Goal: Task Accomplishment & Management: Manage account settings

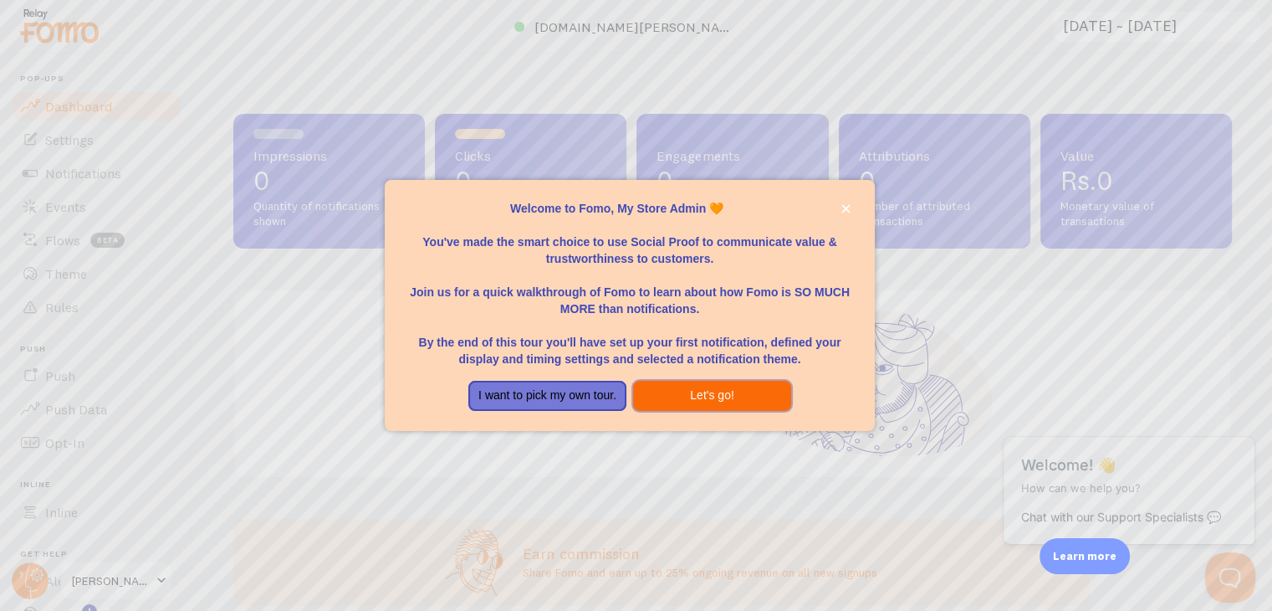
click at [666, 394] on button "Let's go!" at bounding box center [712, 396] width 158 height 30
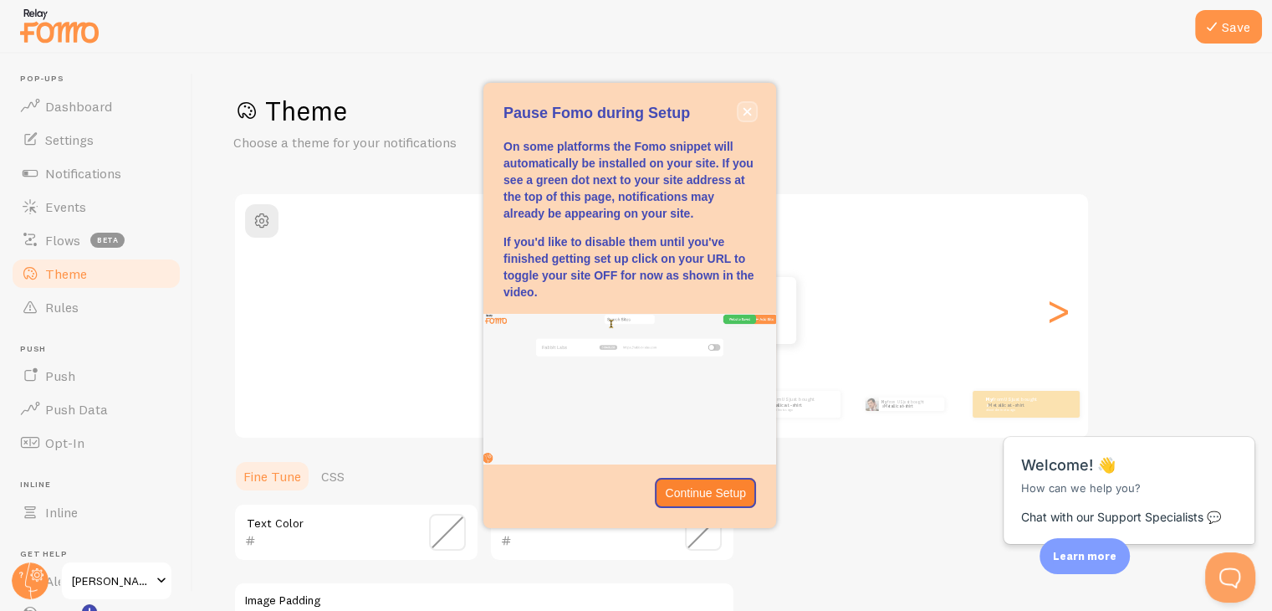
click at [750, 115] on icon "close," at bounding box center [747, 111] width 9 height 9
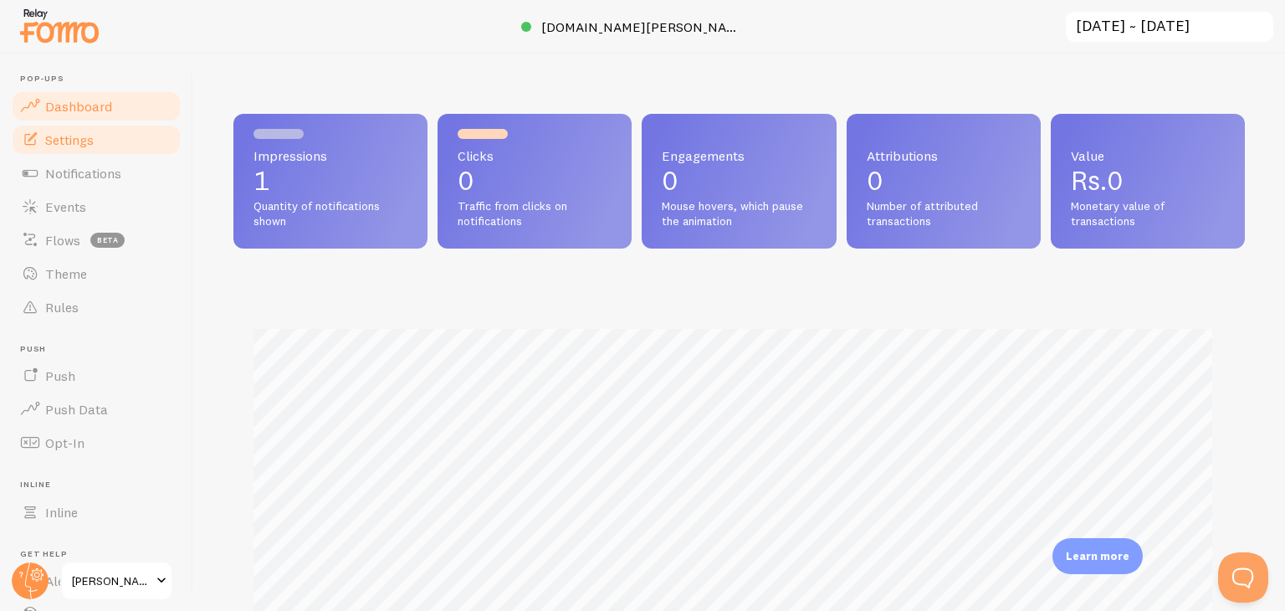
click at [133, 141] on link "Settings" at bounding box center [96, 139] width 172 height 33
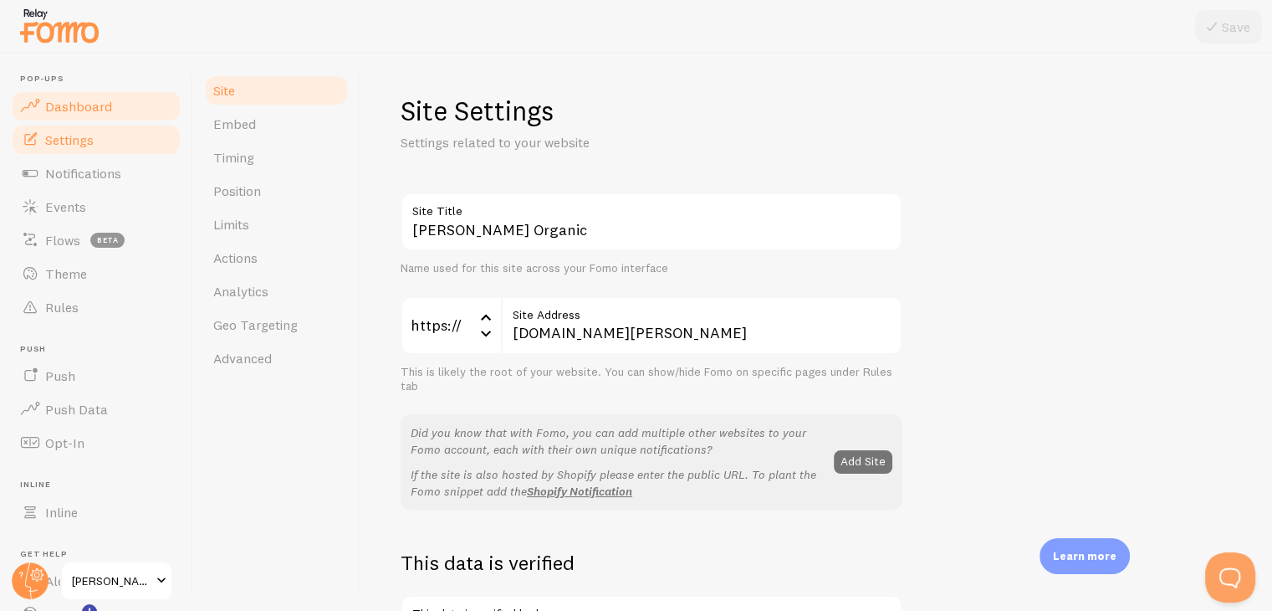
click at [133, 101] on link "Dashboard" at bounding box center [96, 105] width 172 height 33
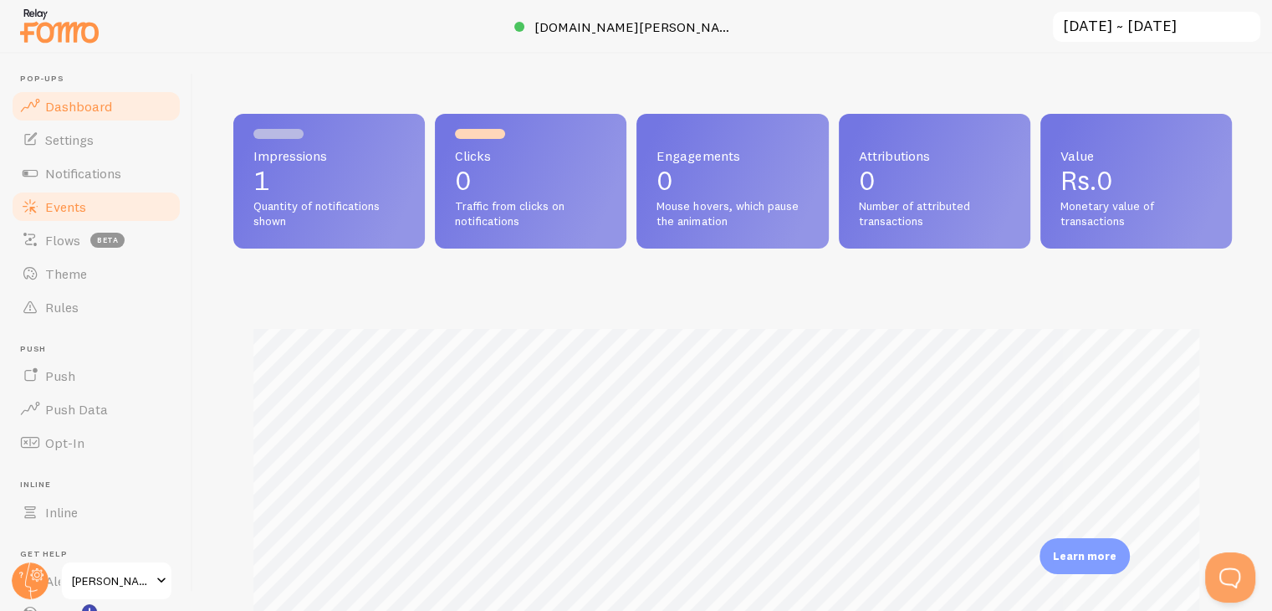
click at [99, 205] on link "Events" at bounding box center [96, 206] width 172 height 33
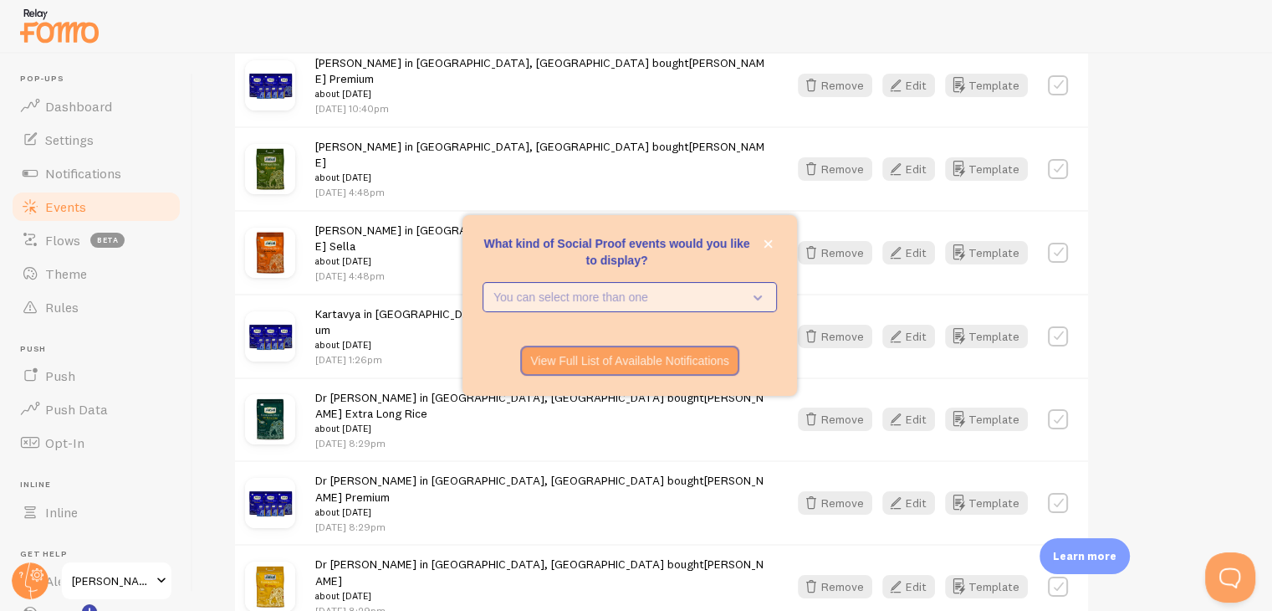
click at [734, 289] on p "You can select more than one" at bounding box center [617, 297] width 249 height 17
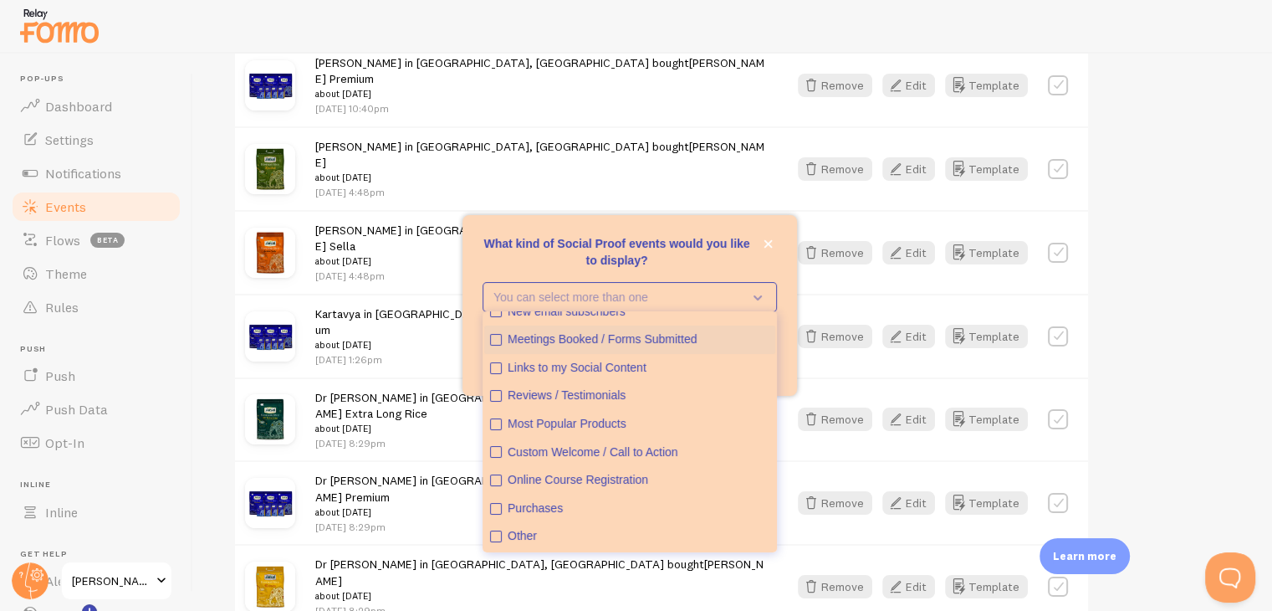
scroll to position [18, 0]
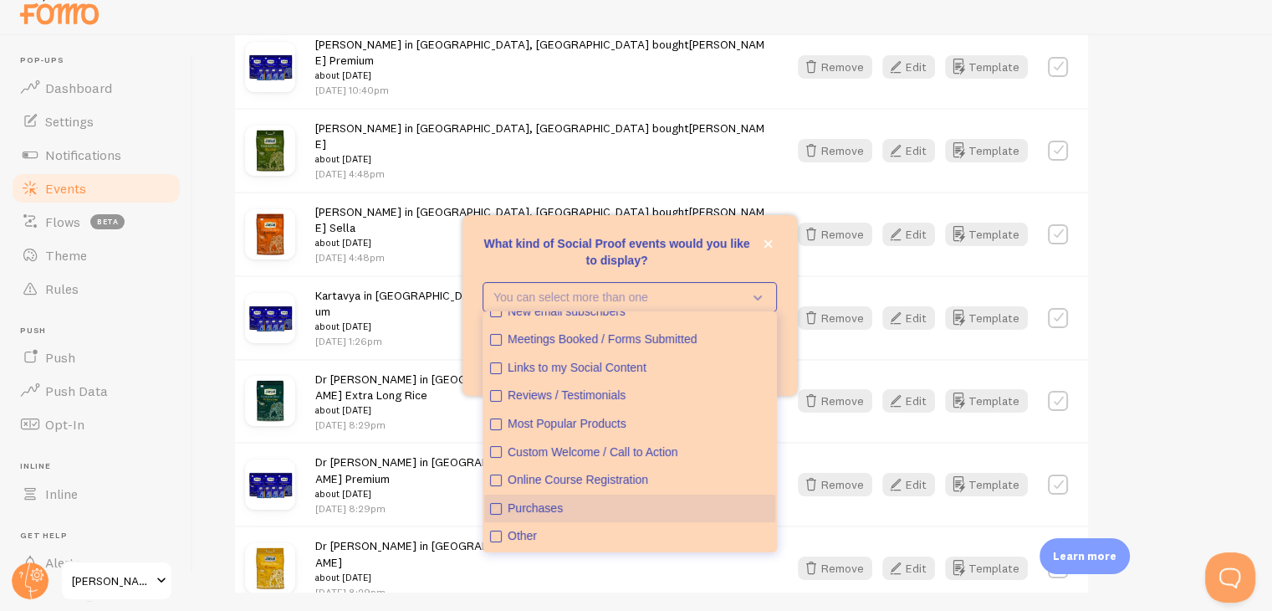
click at [565, 508] on div "Purchases" at bounding box center [639, 508] width 262 height 17
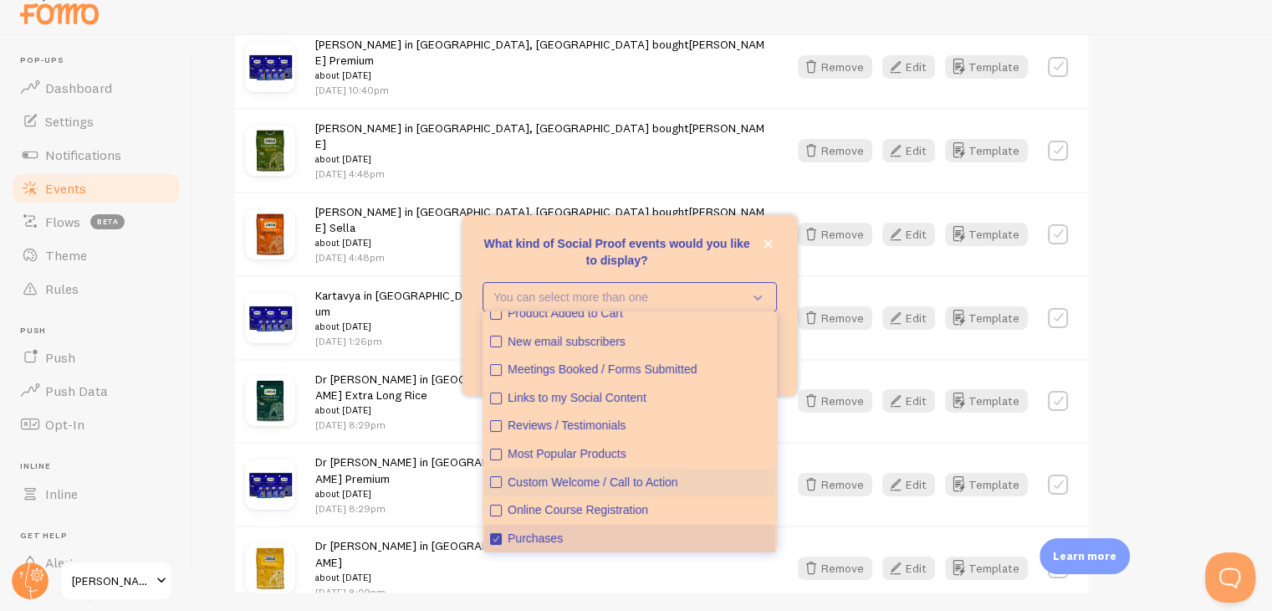
scroll to position [0, 0]
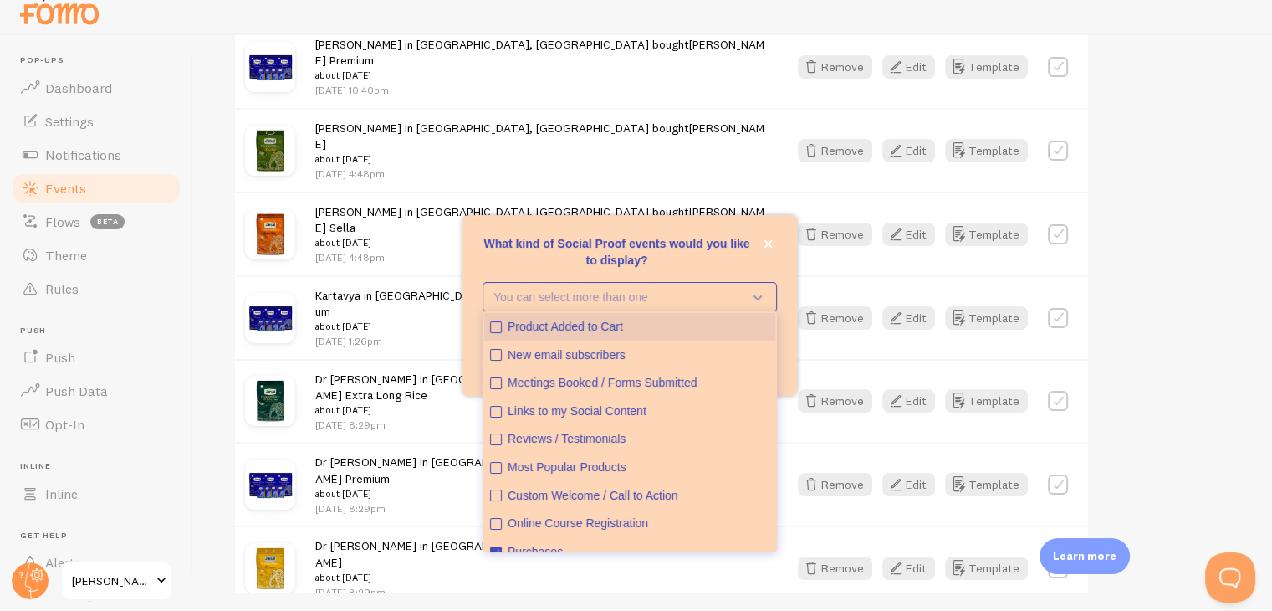
click at [612, 319] on div "Product Added to Cart" at bounding box center [639, 327] width 262 height 17
click at [726, 263] on p "What kind of Social Proof events would you like to display?" at bounding box center [630, 251] width 294 height 33
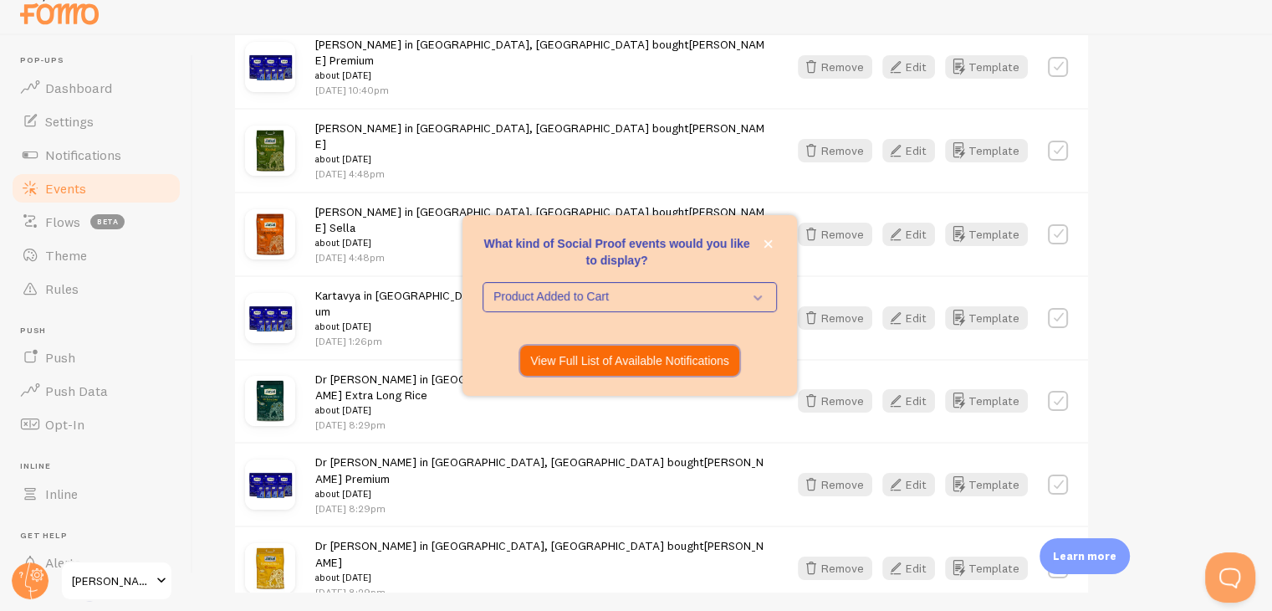
click at [627, 367] on p "View Full List of Available Notifications" at bounding box center [629, 360] width 199 height 17
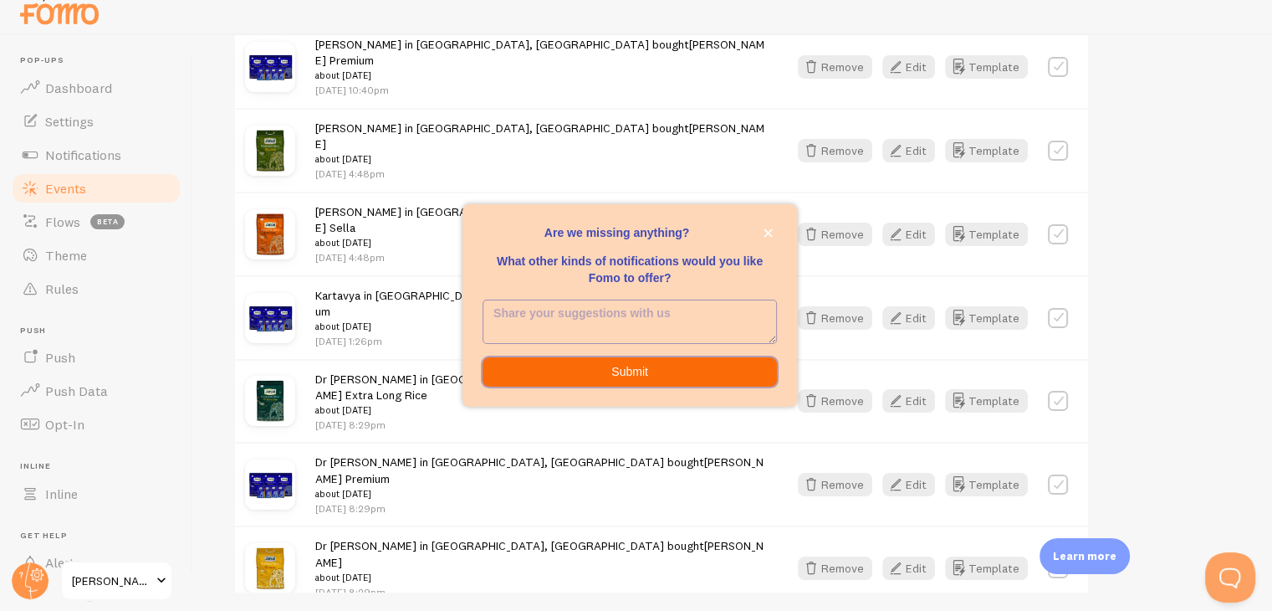
click at [657, 367] on button "Submit" at bounding box center [630, 372] width 294 height 30
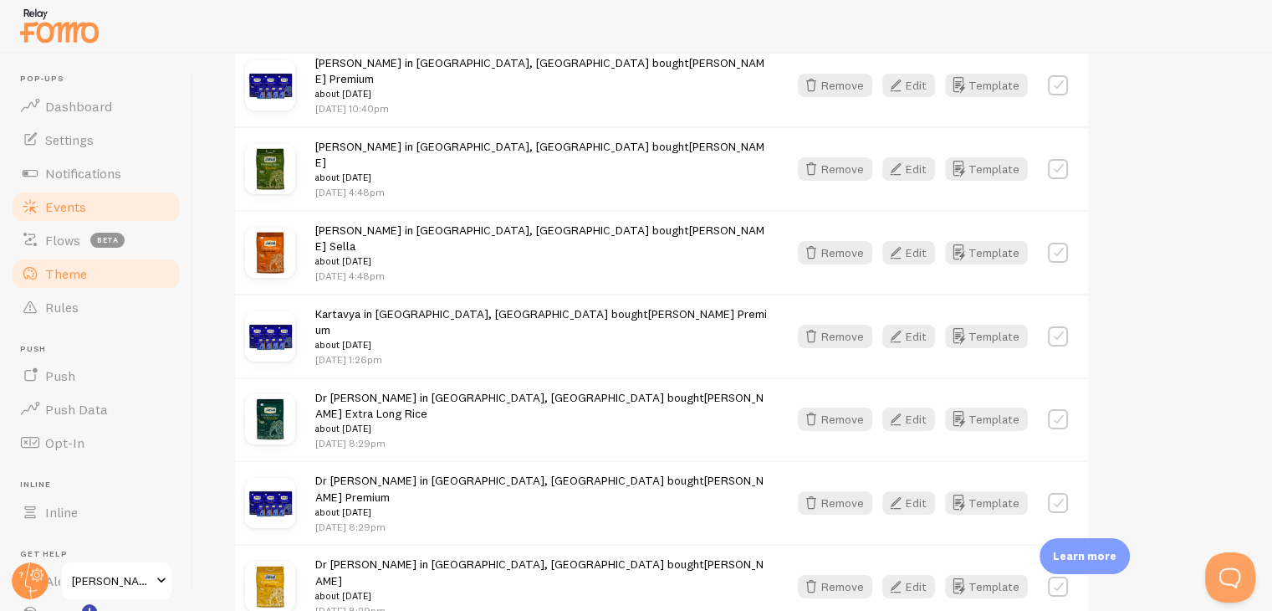
click at [149, 281] on link "Theme" at bounding box center [96, 273] width 172 height 33
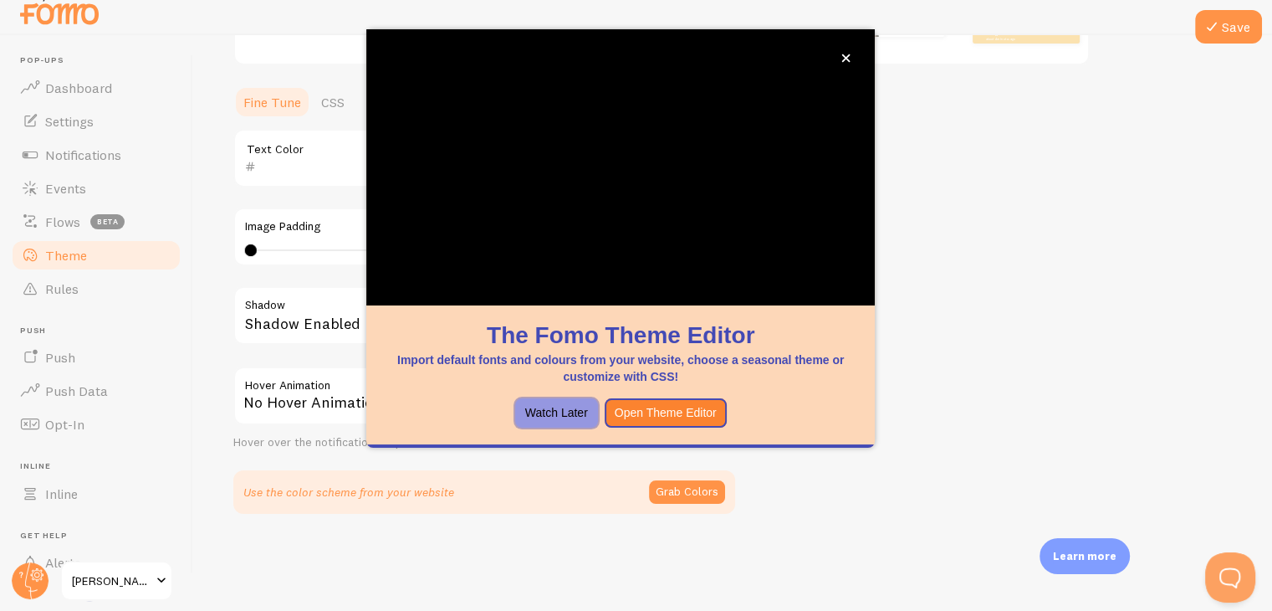
click at [574, 402] on button "Watch Later" at bounding box center [556, 413] width 83 height 30
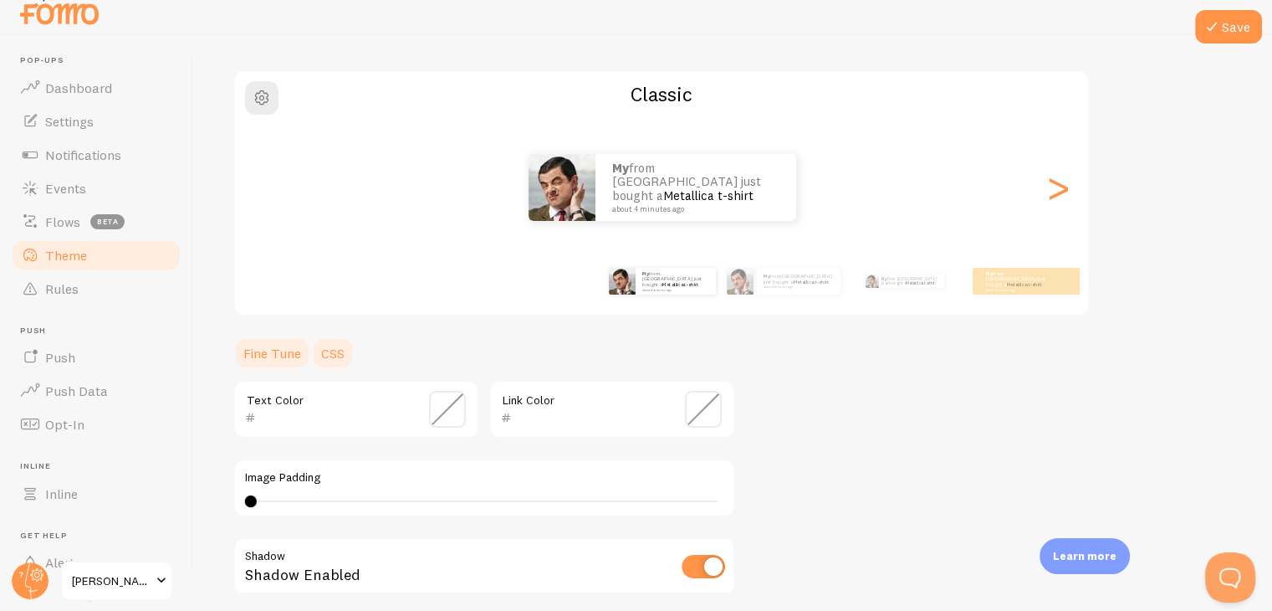
click at [328, 354] on link "CSS" at bounding box center [332, 352] width 43 height 33
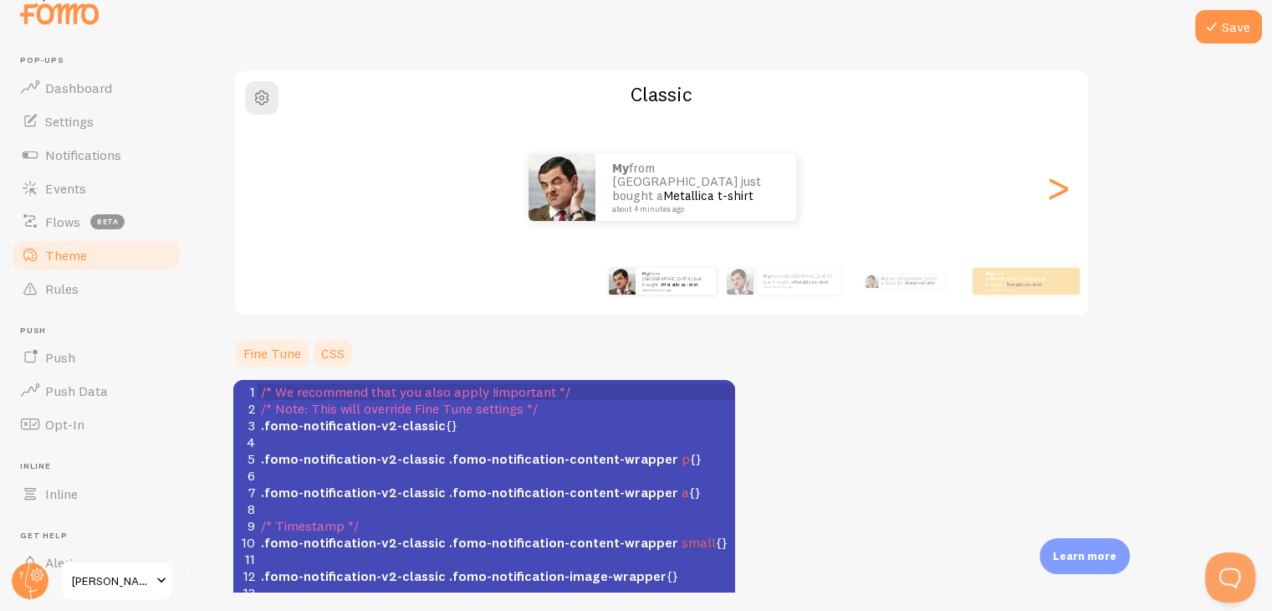
click at [276, 355] on link "Fine Tune" at bounding box center [272, 352] width 78 height 33
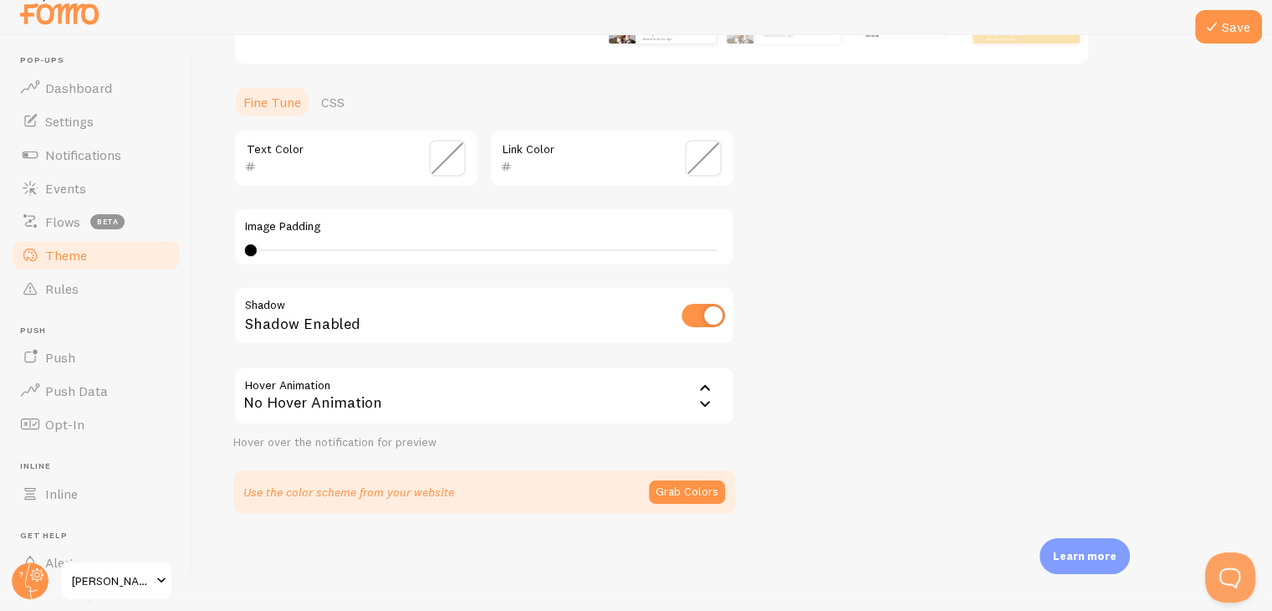
click at [383, 410] on div "No Hover Animation" at bounding box center [484, 395] width 502 height 59
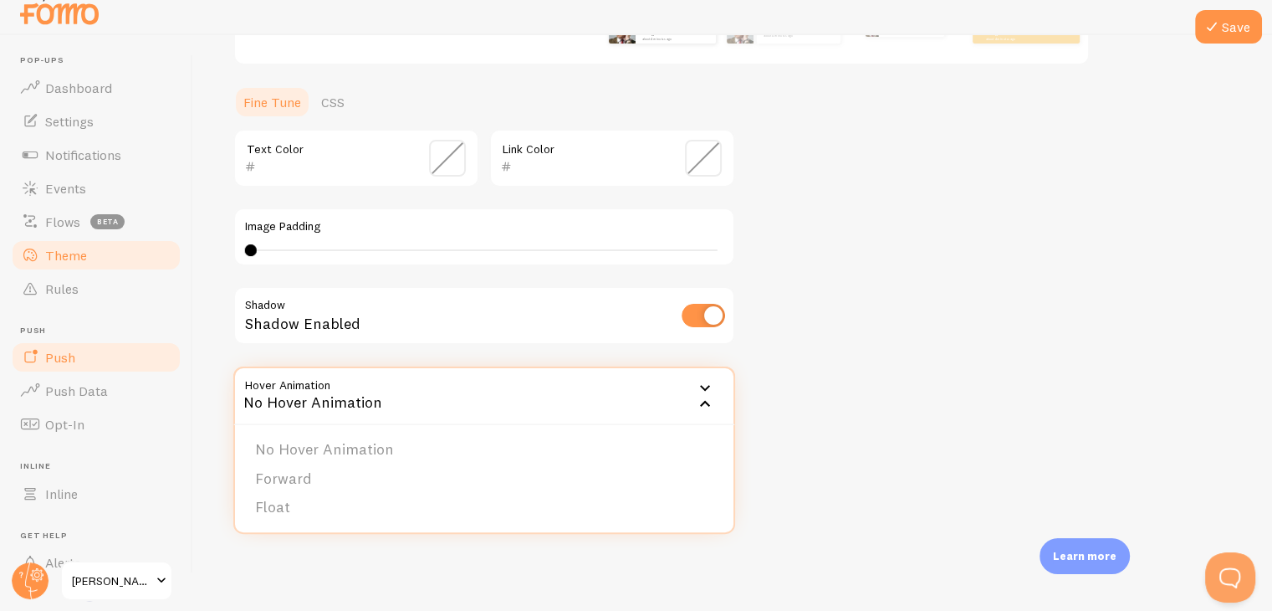
click at [127, 352] on link "Push" at bounding box center [96, 356] width 172 height 33
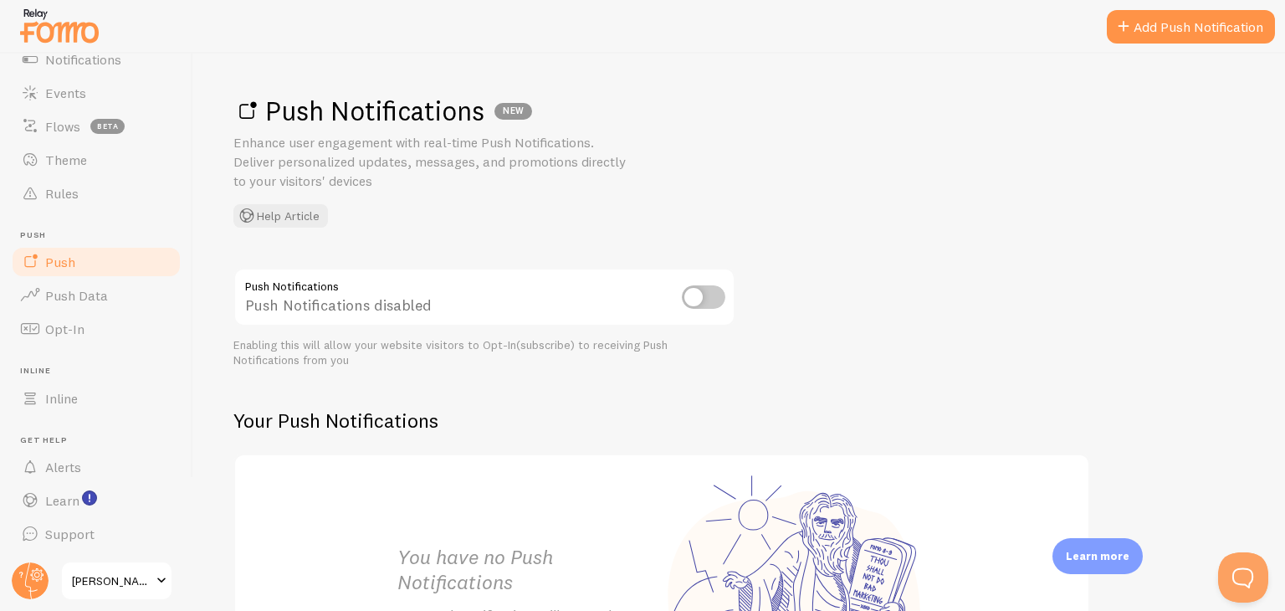
scroll to position [114, 0]
click at [95, 290] on span "Push Data" at bounding box center [76, 295] width 63 height 17
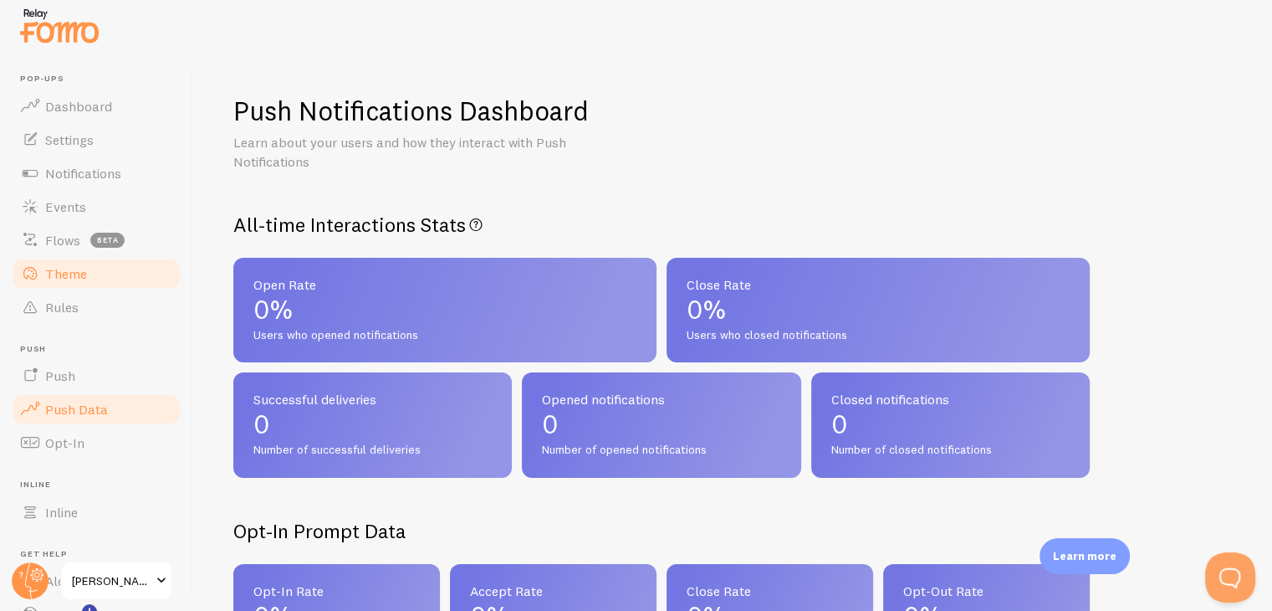
click at [151, 259] on link "Theme" at bounding box center [96, 273] width 172 height 33
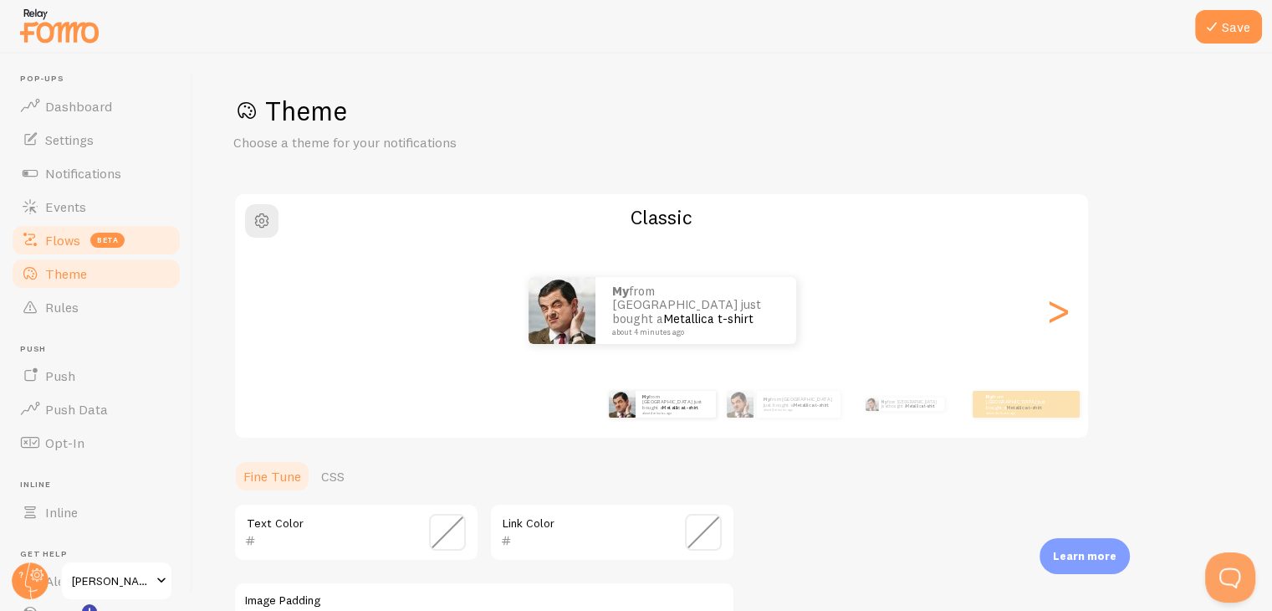
click at [70, 233] on span "Flows" at bounding box center [62, 240] width 35 height 17
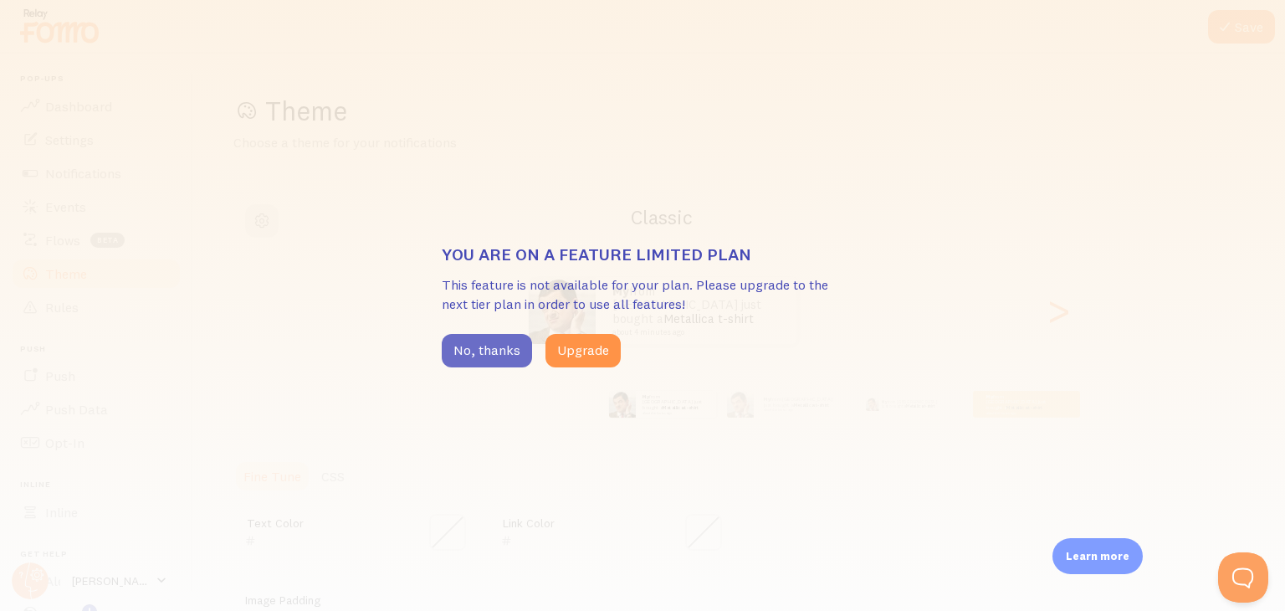
click at [492, 350] on button "No, thanks" at bounding box center [487, 350] width 90 height 33
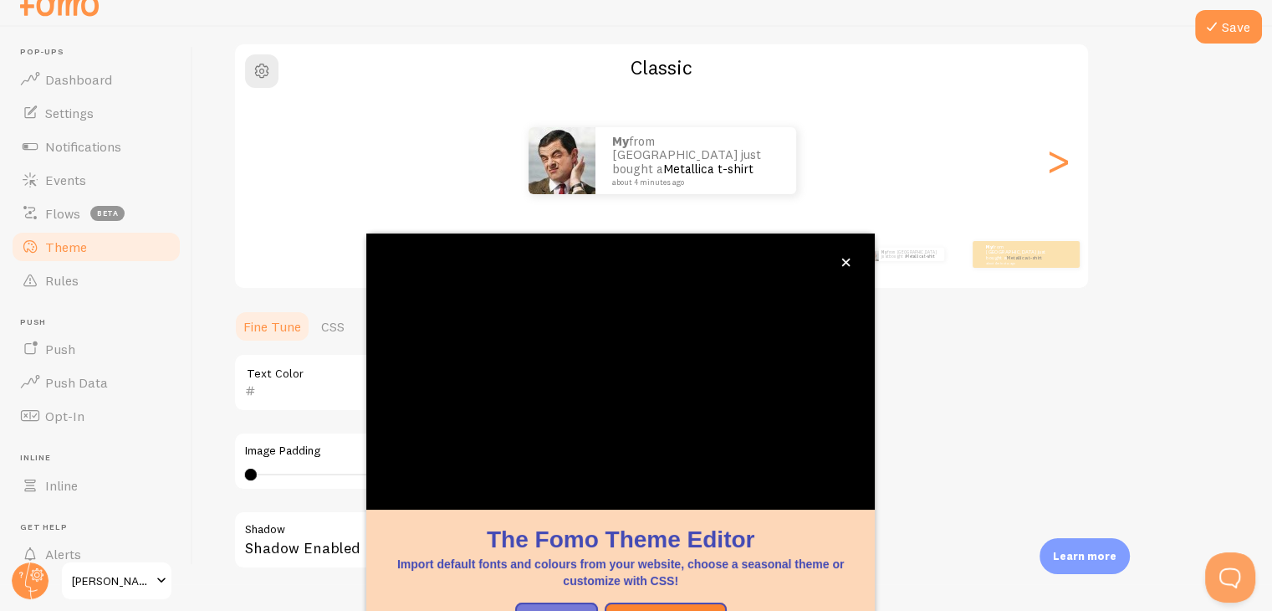
scroll to position [143, 0]
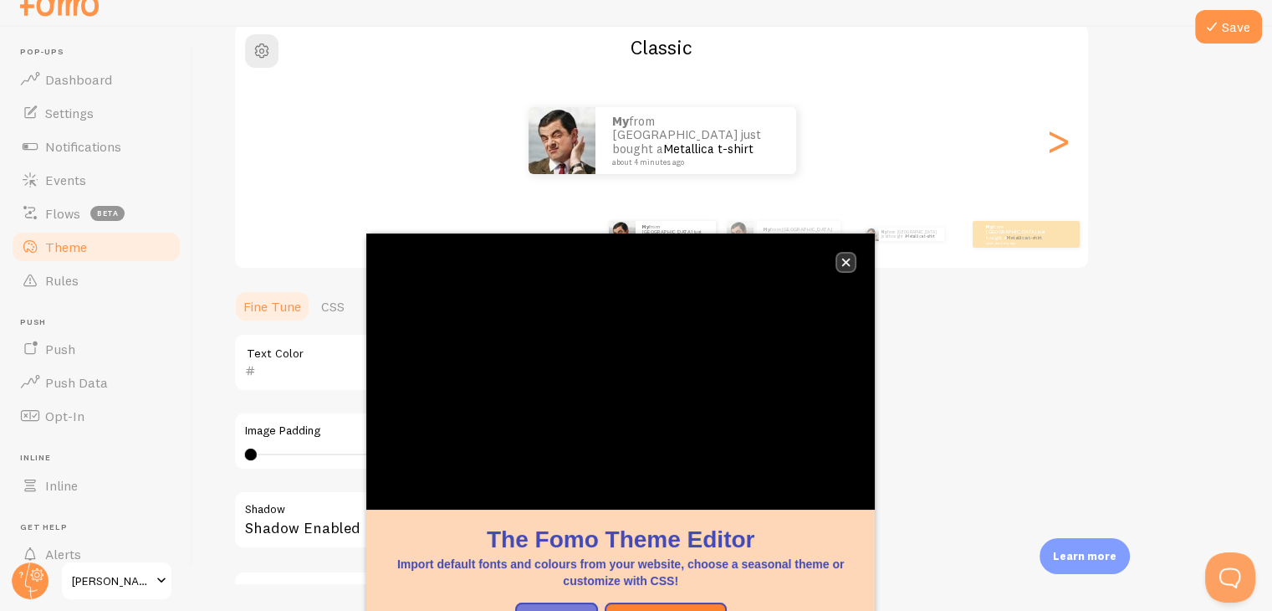
click at [843, 261] on icon "close," at bounding box center [845, 262] width 9 height 9
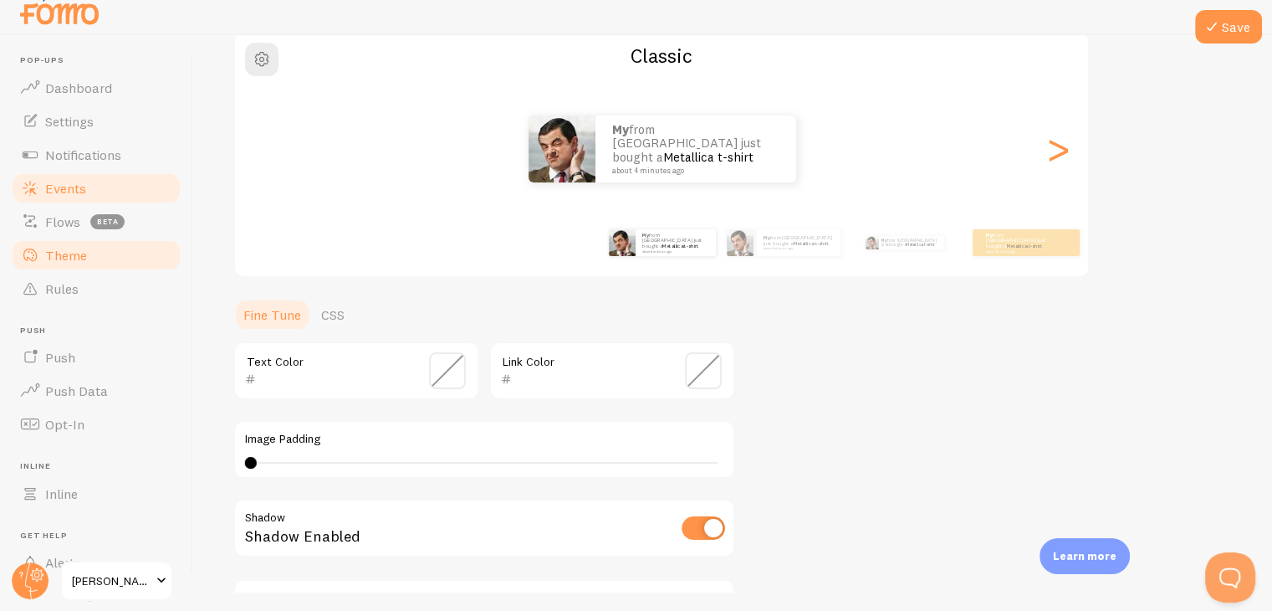
click at [57, 188] on span "Events" at bounding box center [65, 188] width 41 height 17
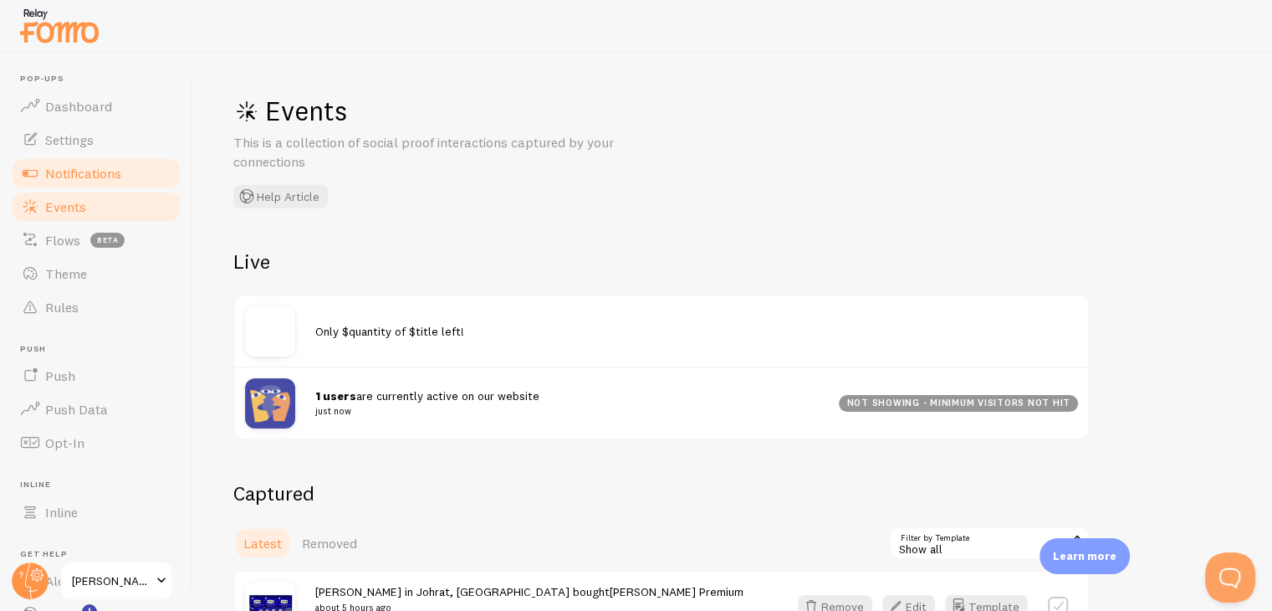
click at [90, 175] on span "Notifications" at bounding box center [83, 173] width 76 height 17
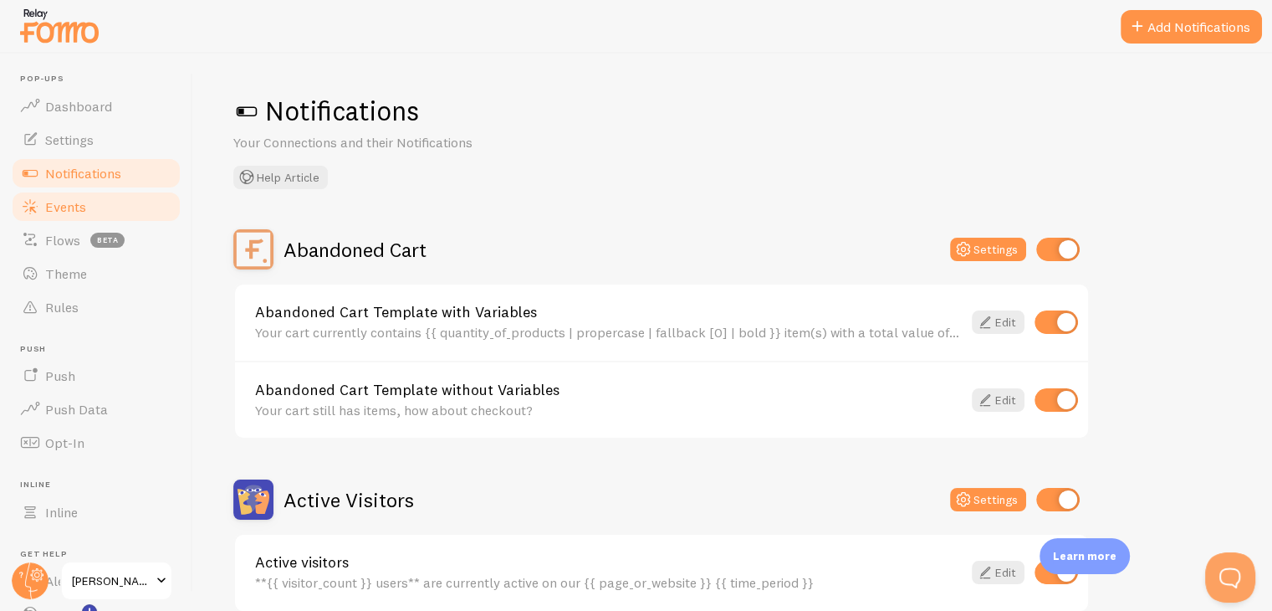
click at [89, 208] on link "Events" at bounding box center [96, 206] width 172 height 33
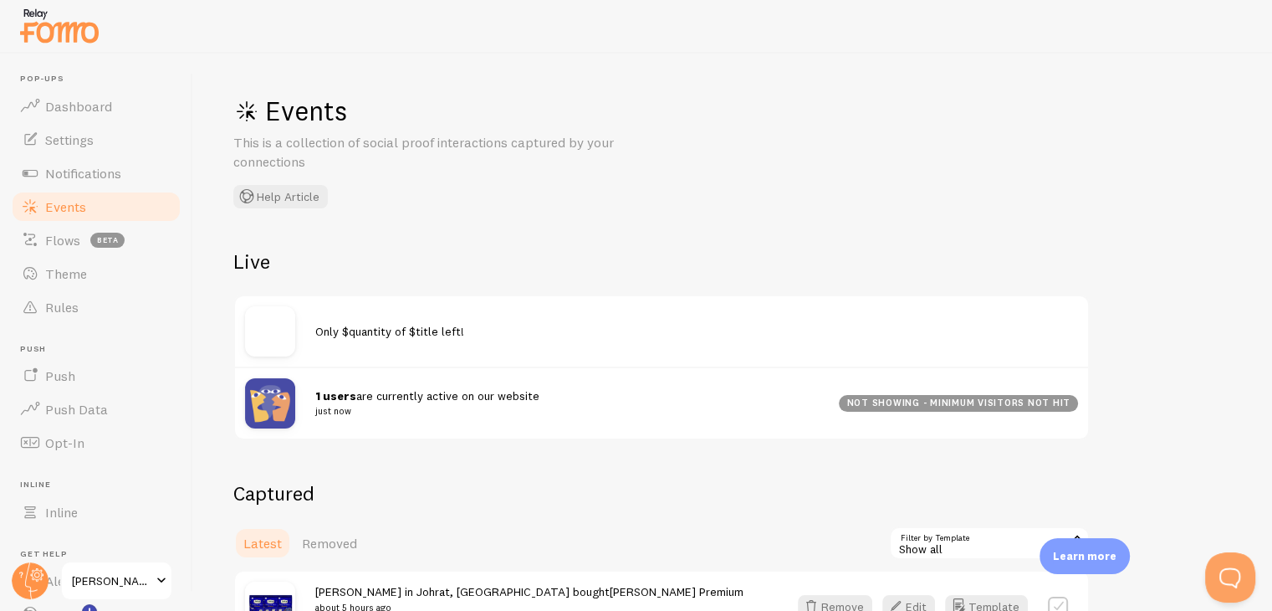
click at [341, 339] on div "Only $quantity of $title left!" at bounding box center [661, 331] width 853 height 70
click at [258, 350] on img at bounding box center [270, 331] width 50 height 50
drag, startPoint x: 478, startPoint y: 330, endPoint x: 501, endPoint y: 325, distance: 23.1
click at [501, 325] on div "Only $quantity of $title left!" at bounding box center [696, 331] width 763 height 16
click at [483, 327] on div "Only $quantity of $title left!" at bounding box center [696, 331] width 763 height 16
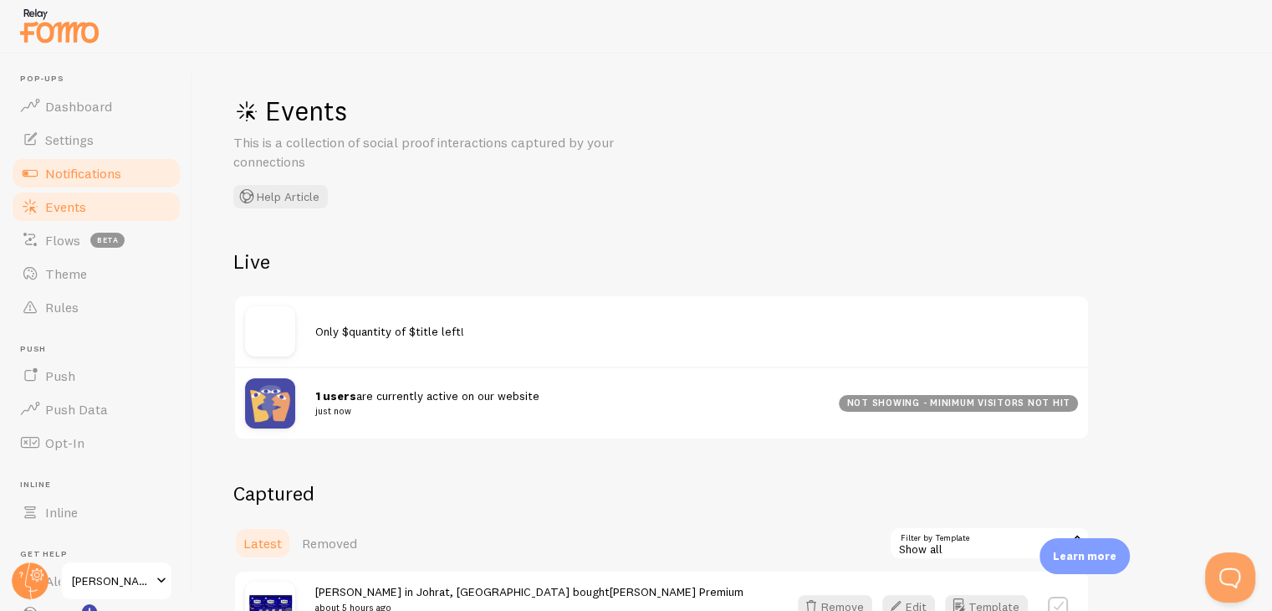
click at [138, 185] on link "Notifications" at bounding box center [96, 172] width 172 height 33
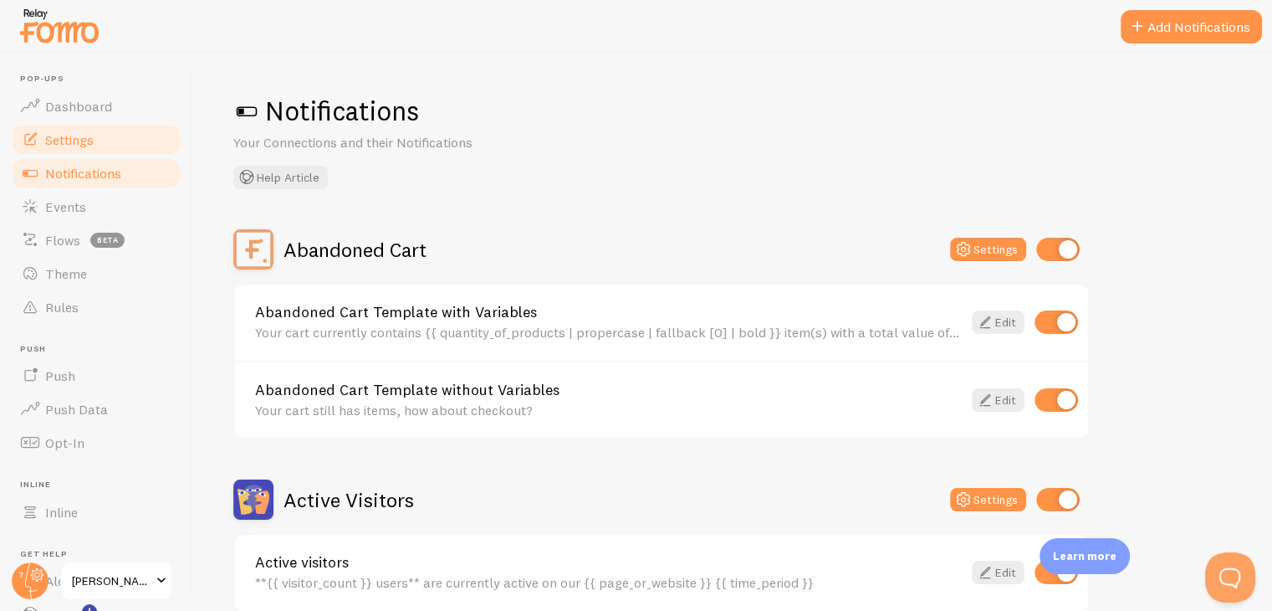
click at [120, 147] on link "Settings" at bounding box center [96, 139] width 172 height 33
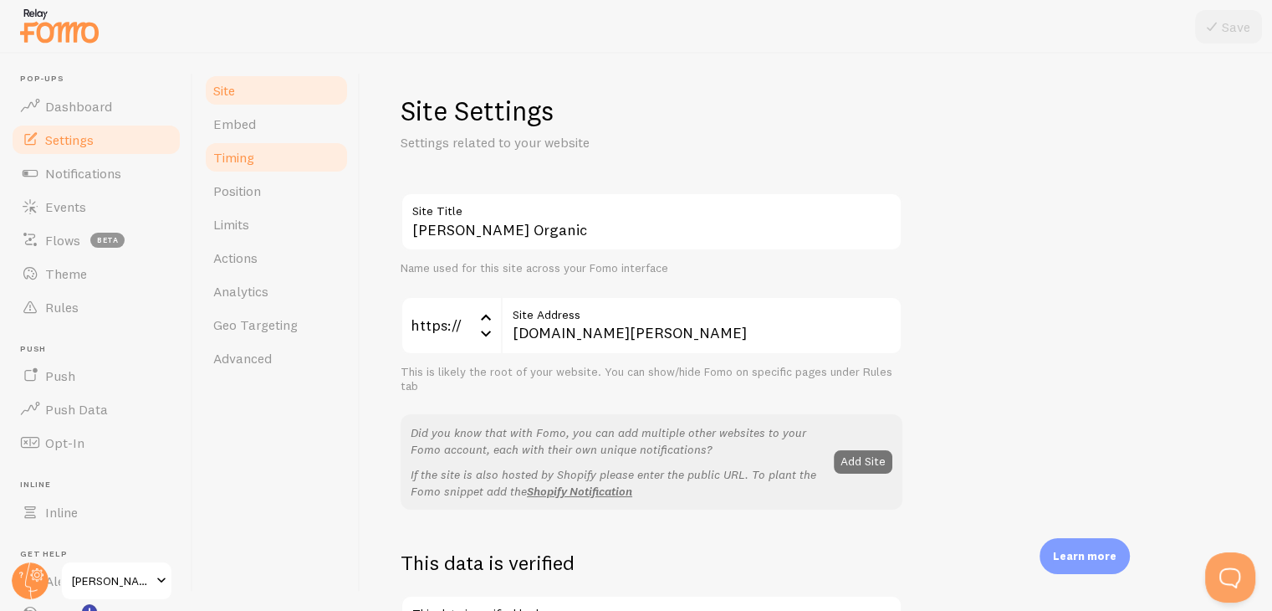
click at [291, 141] on link "Timing" at bounding box center [276, 157] width 146 height 33
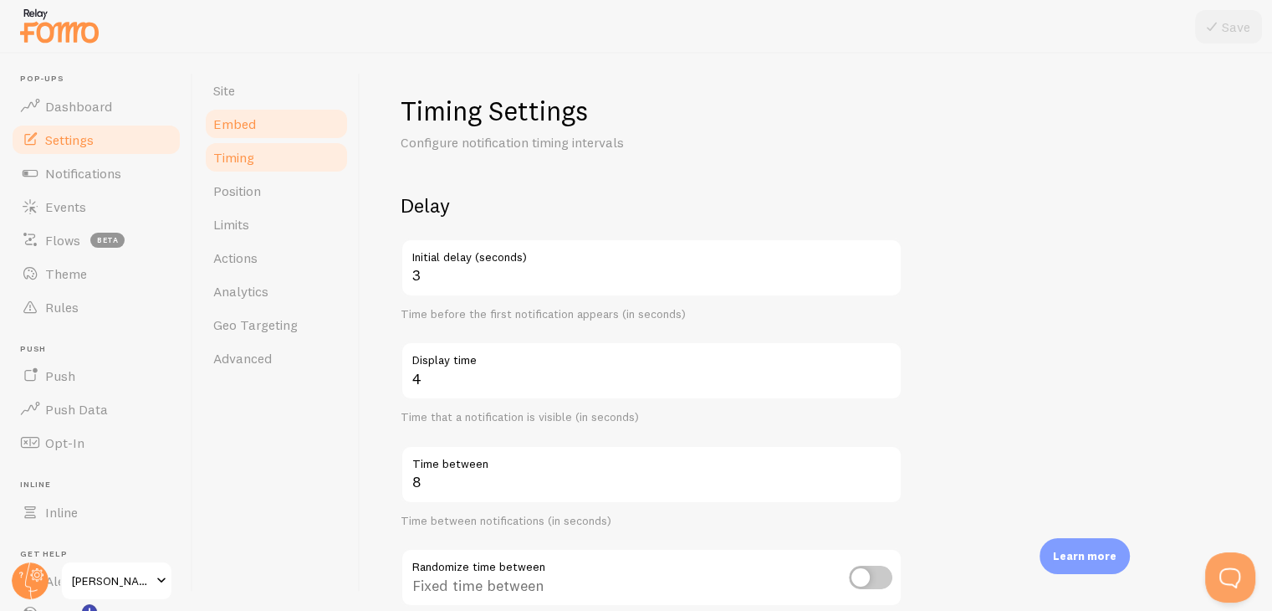
click at [298, 128] on link "Embed" at bounding box center [276, 123] width 146 height 33
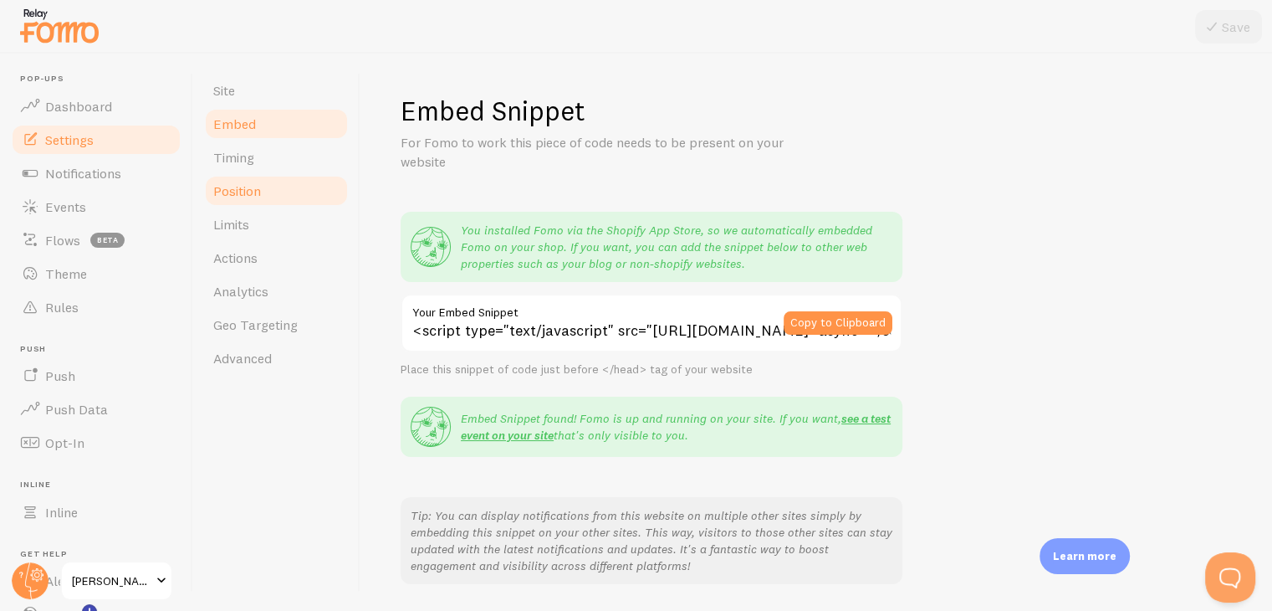
click at [314, 201] on link "Position" at bounding box center [276, 190] width 146 height 33
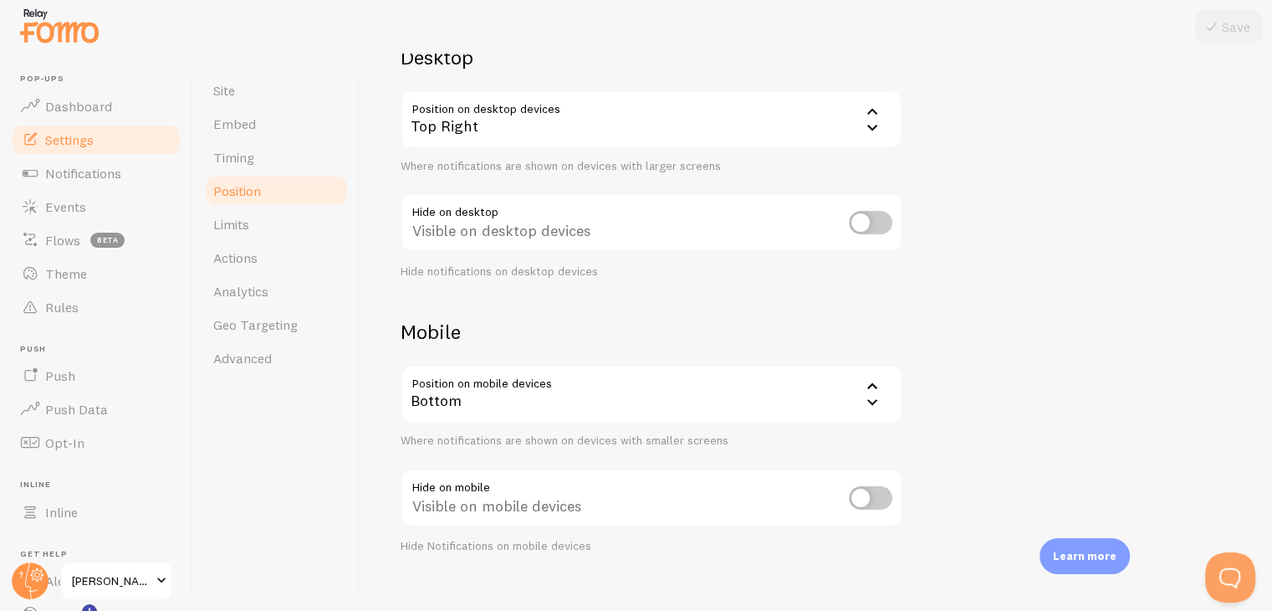
scroll to position [170, 0]
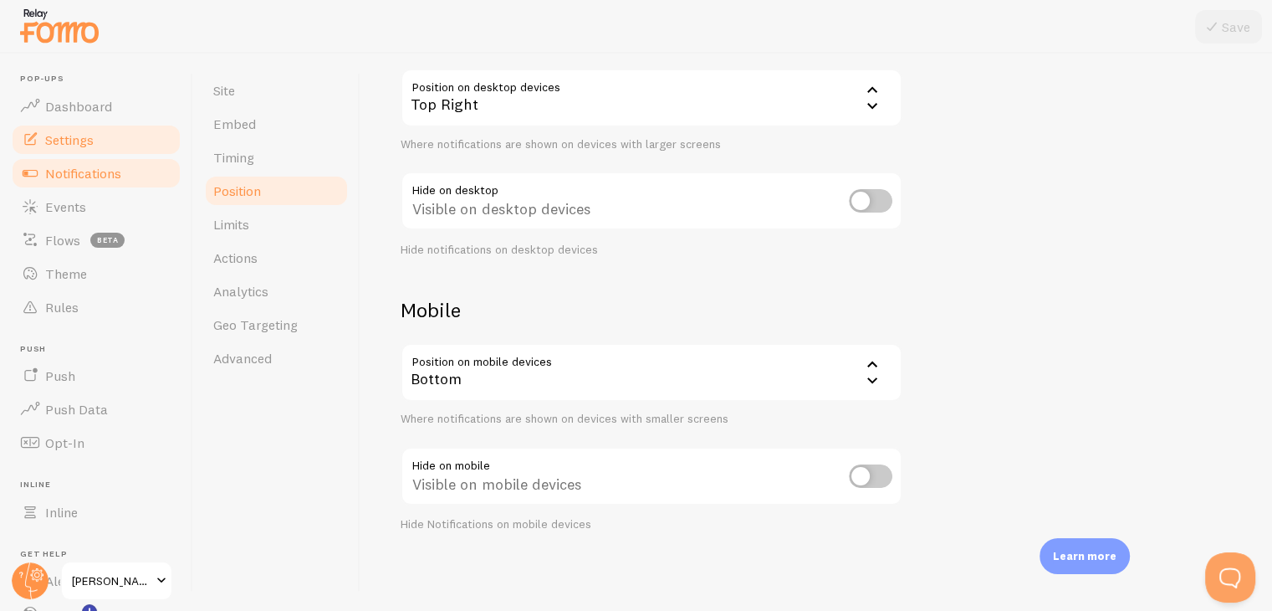
click at [101, 158] on link "Notifications" at bounding box center [96, 172] width 172 height 33
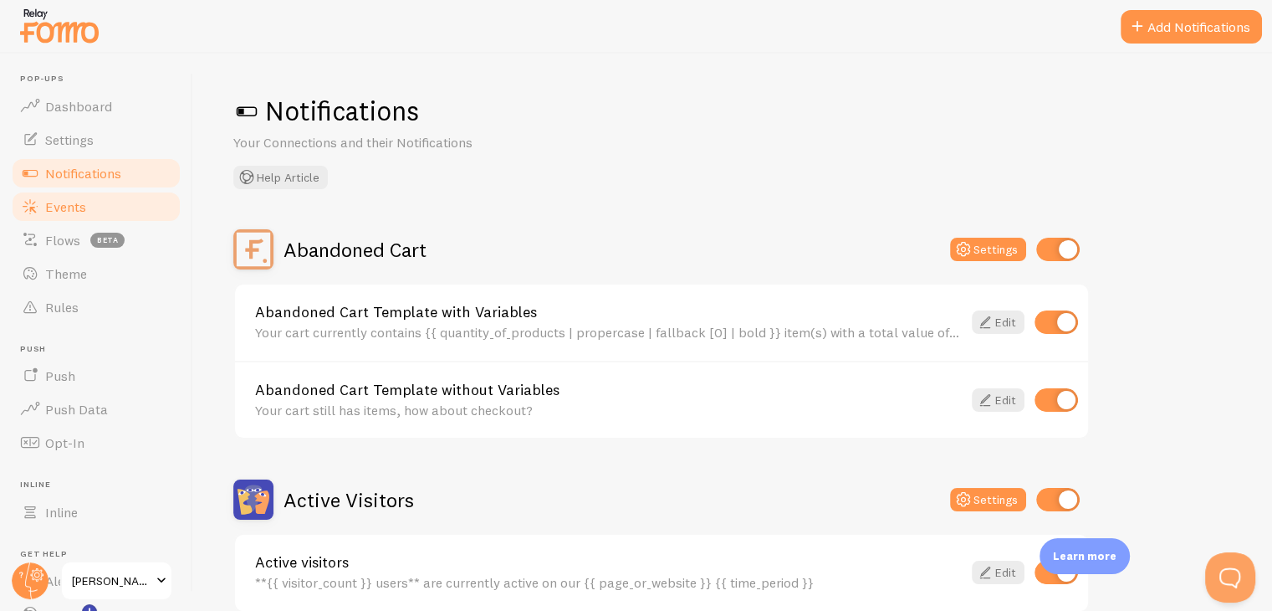
click at [99, 197] on link "Events" at bounding box center [96, 206] width 172 height 33
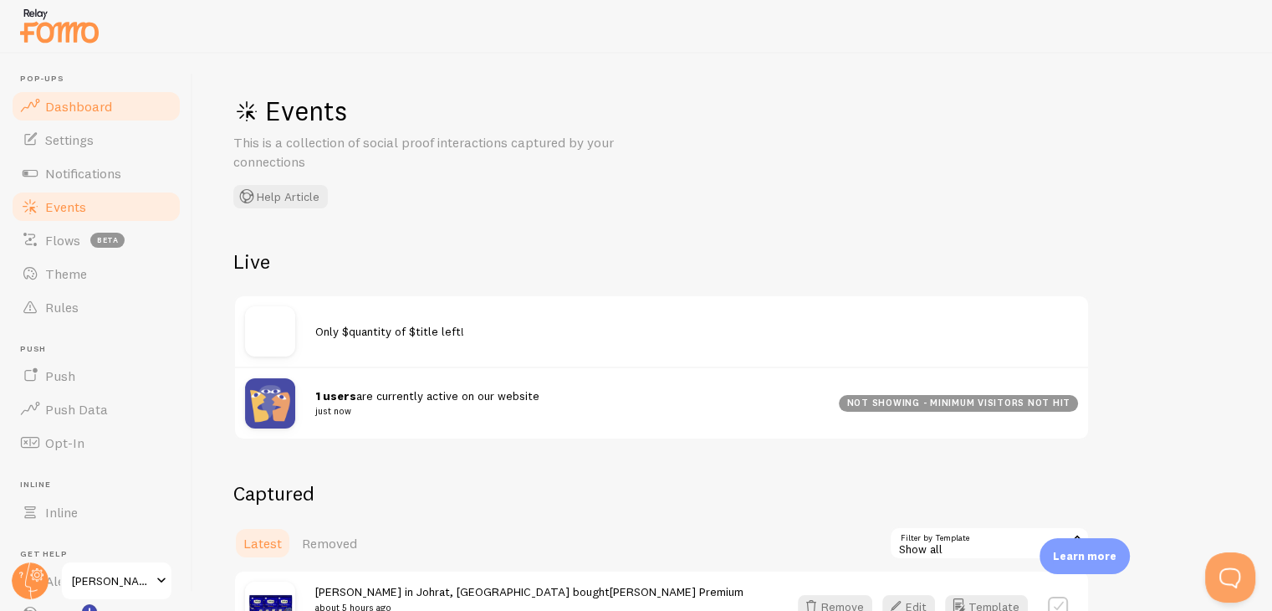
click at [112, 98] on link "Dashboard" at bounding box center [96, 105] width 172 height 33
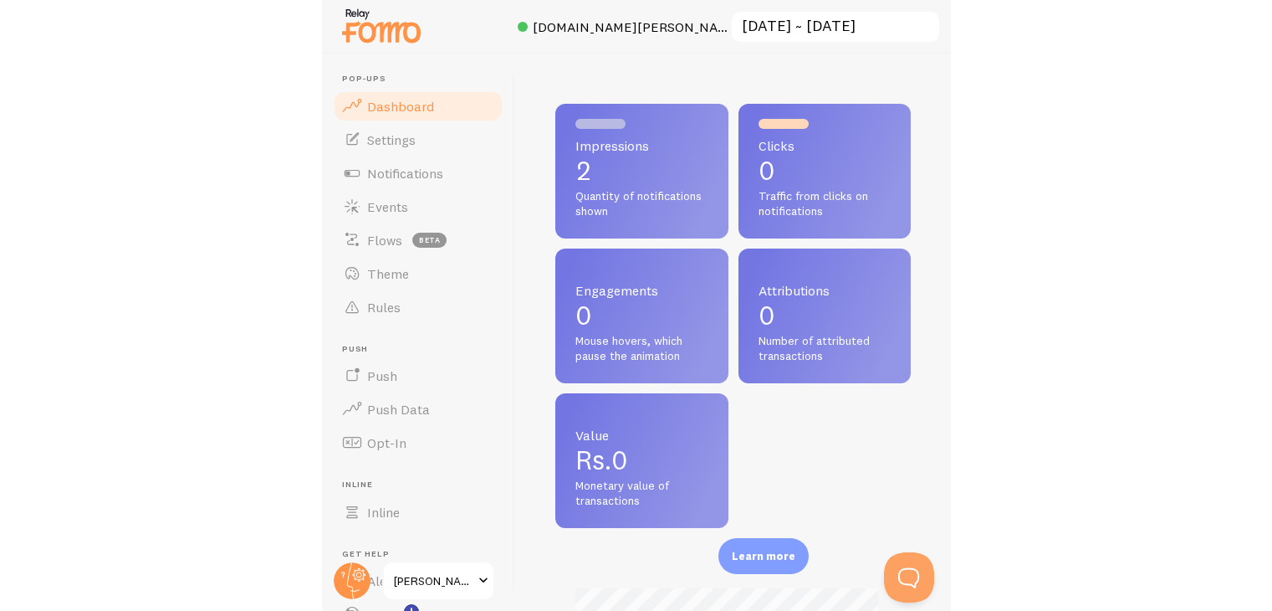
scroll to position [835967, 836063]
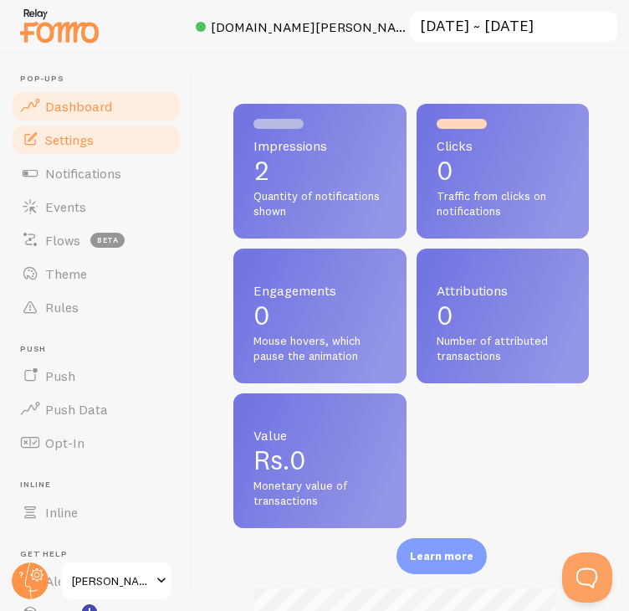
click at [131, 151] on link "Settings" at bounding box center [96, 139] width 172 height 33
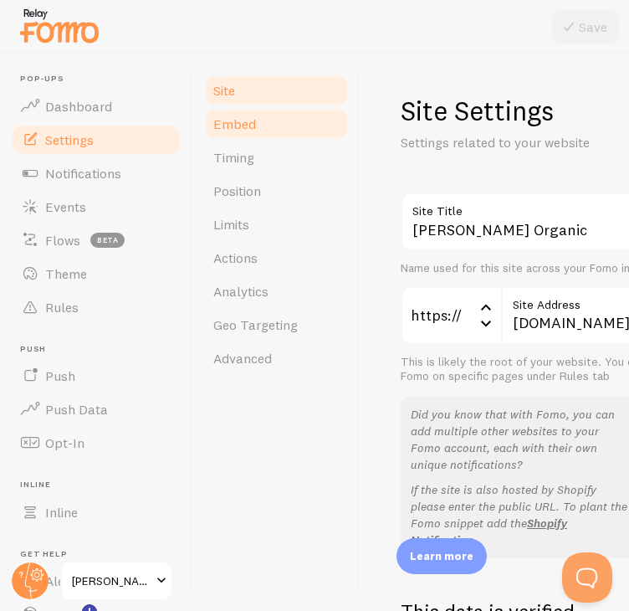
click at [271, 128] on link "Embed" at bounding box center [276, 123] width 146 height 33
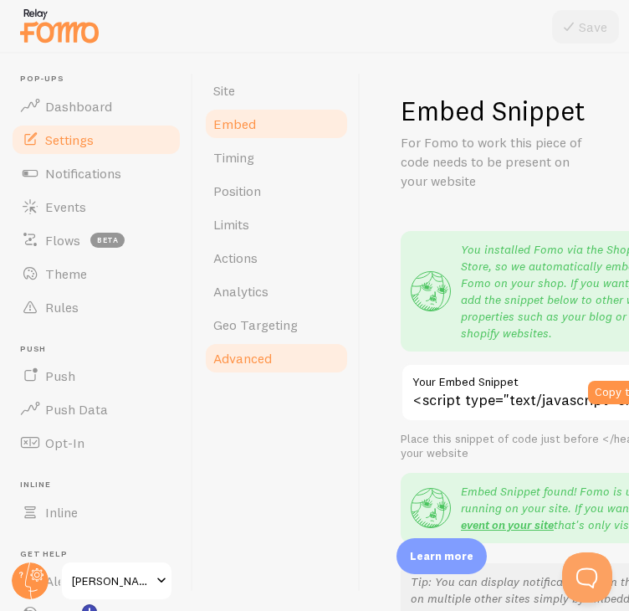
click at [268, 360] on span "Advanced" at bounding box center [242, 358] width 59 height 17
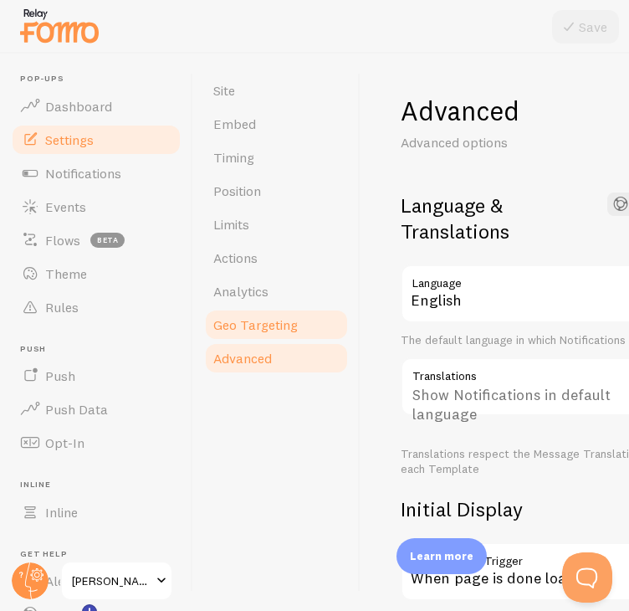
click at [277, 314] on link "Geo Targeting" at bounding box center [276, 324] width 146 height 33
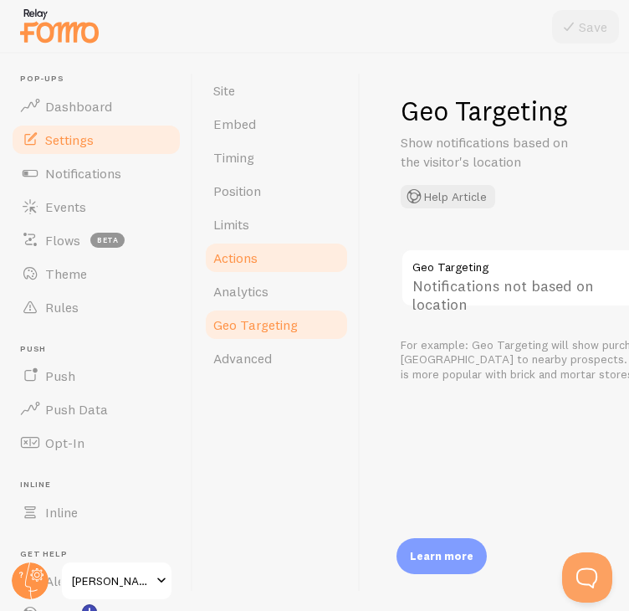
click at [282, 266] on link "Actions" at bounding box center [276, 257] width 146 height 33
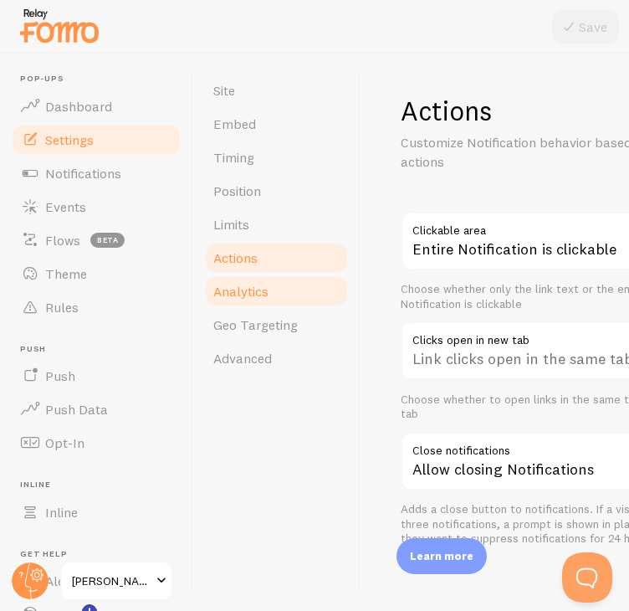
click at [281, 283] on link "Analytics" at bounding box center [276, 290] width 146 height 33
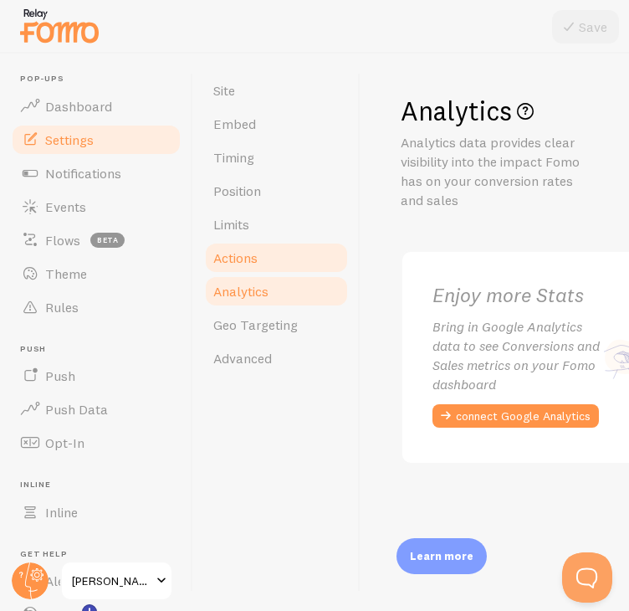
click at [291, 251] on link "Actions" at bounding box center [276, 257] width 146 height 33
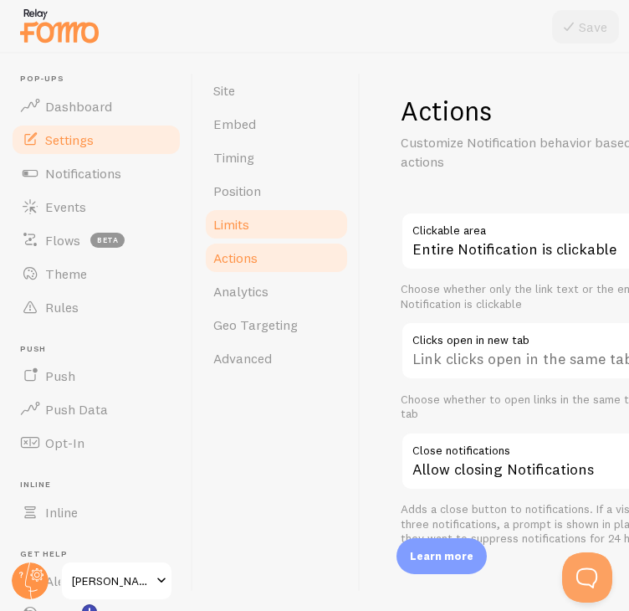
click at [291, 218] on link "Limits" at bounding box center [276, 223] width 146 height 33
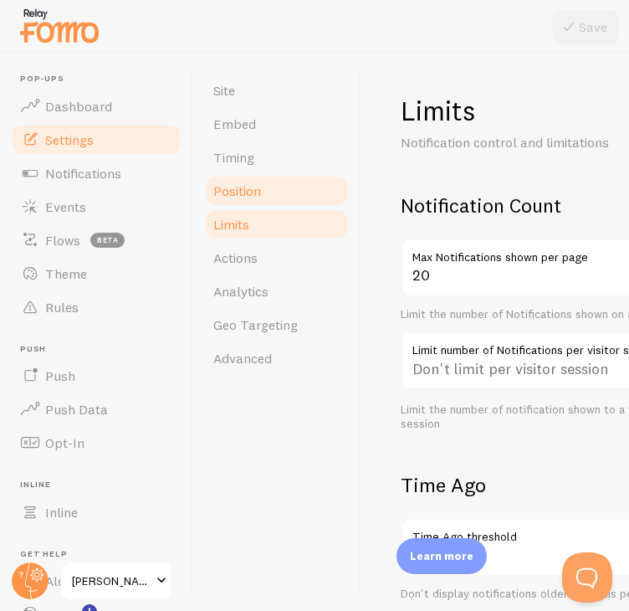
click at [294, 201] on link "Position" at bounding box center [276, 190] width 146 height 33
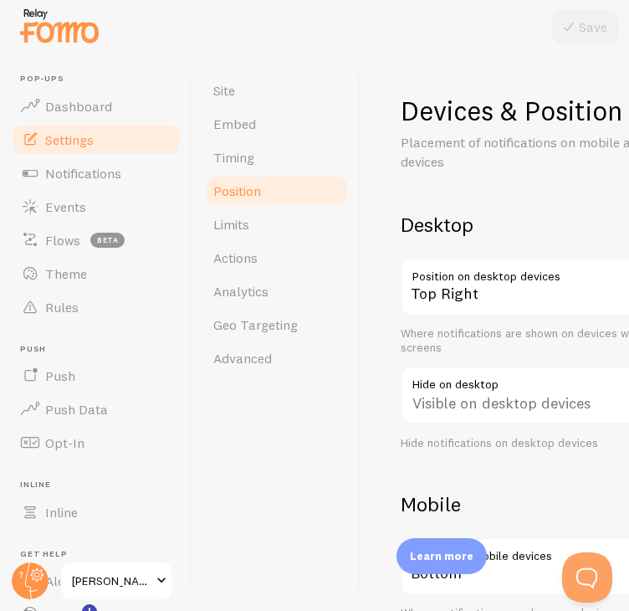
click at [277, 175] on link "Position" at bounding box center [276, 190] width 146 height 33
click at [289, 171] on link "Timing" at bounding box center [276, 157] width 146 height 33
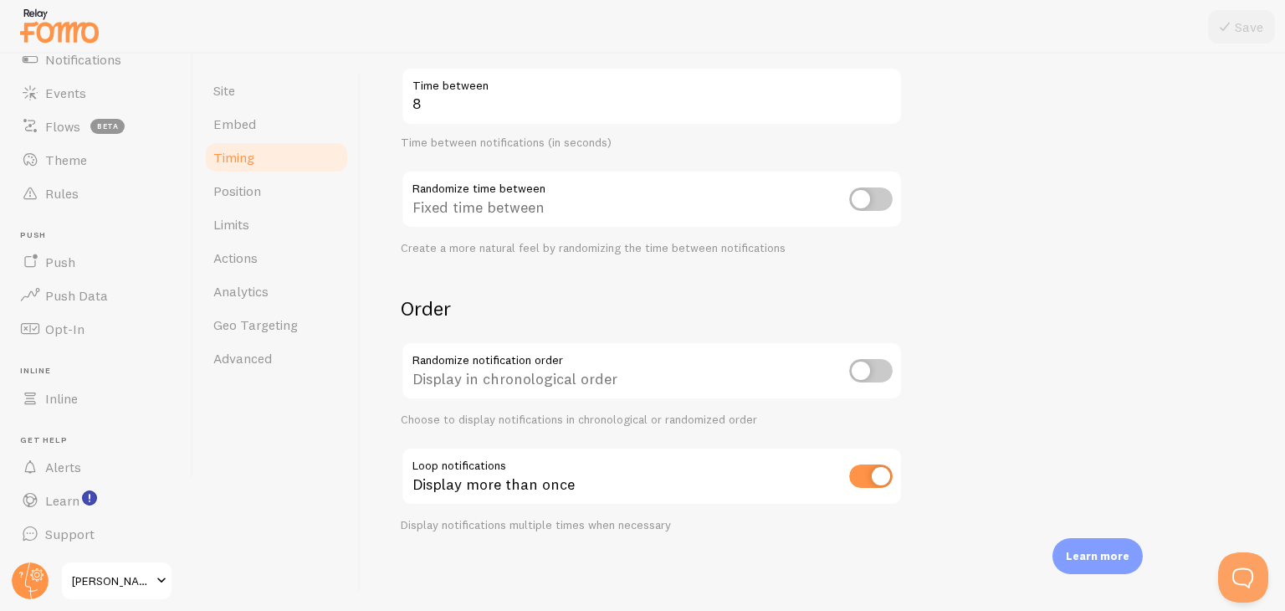
scroll to position [114, 0]
click at [306, 91] on link "Site" at bounding box center [276, 90] width 146 height 33
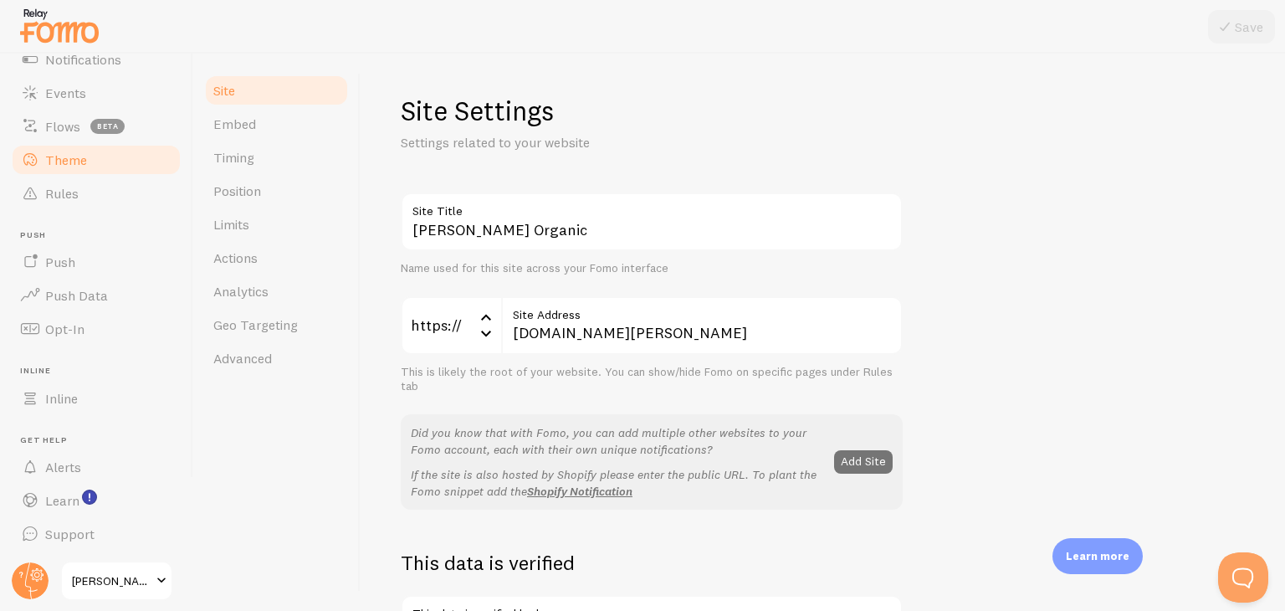
click at [115, 161] on link "Theme" at bounding box center [96, 159] width 172 height 33
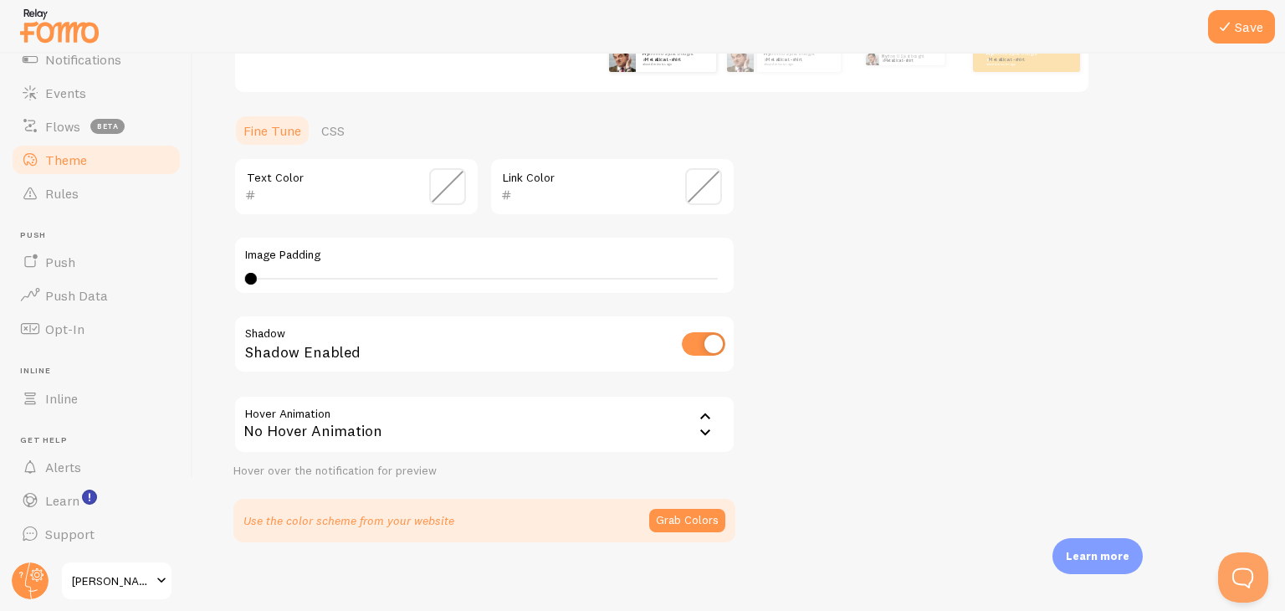
scroll to position [355, 0]
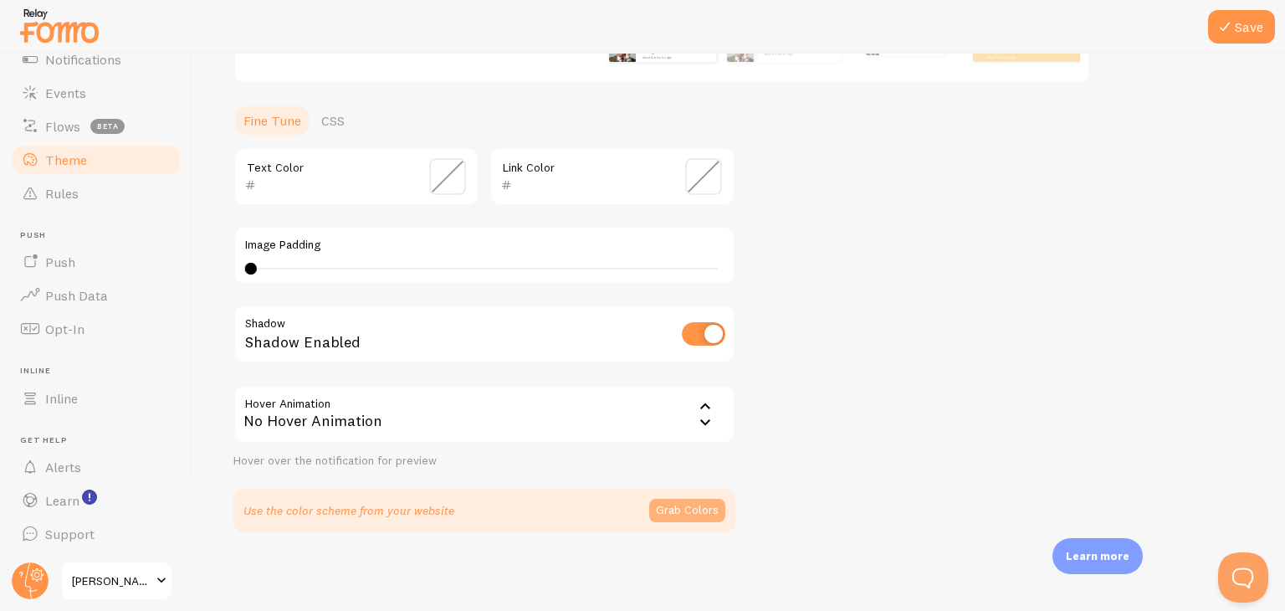
click at [691, 515] on button "Grab Colors" at bounding box center [687, 509] width 76 height 23
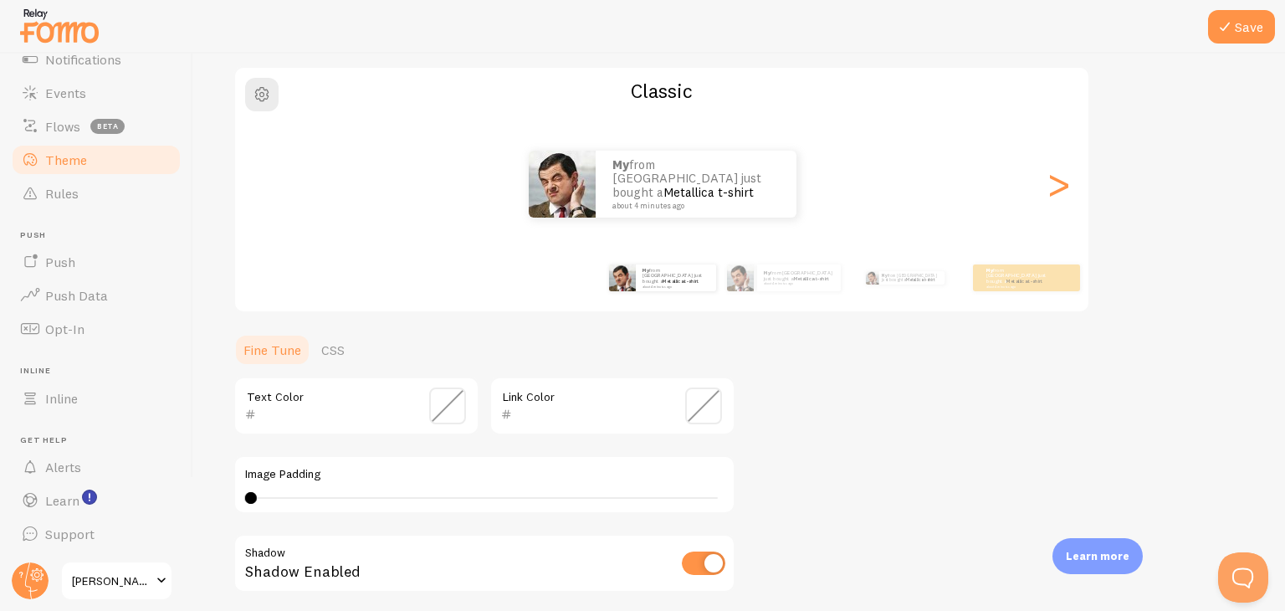
scroll to position [98, 0]
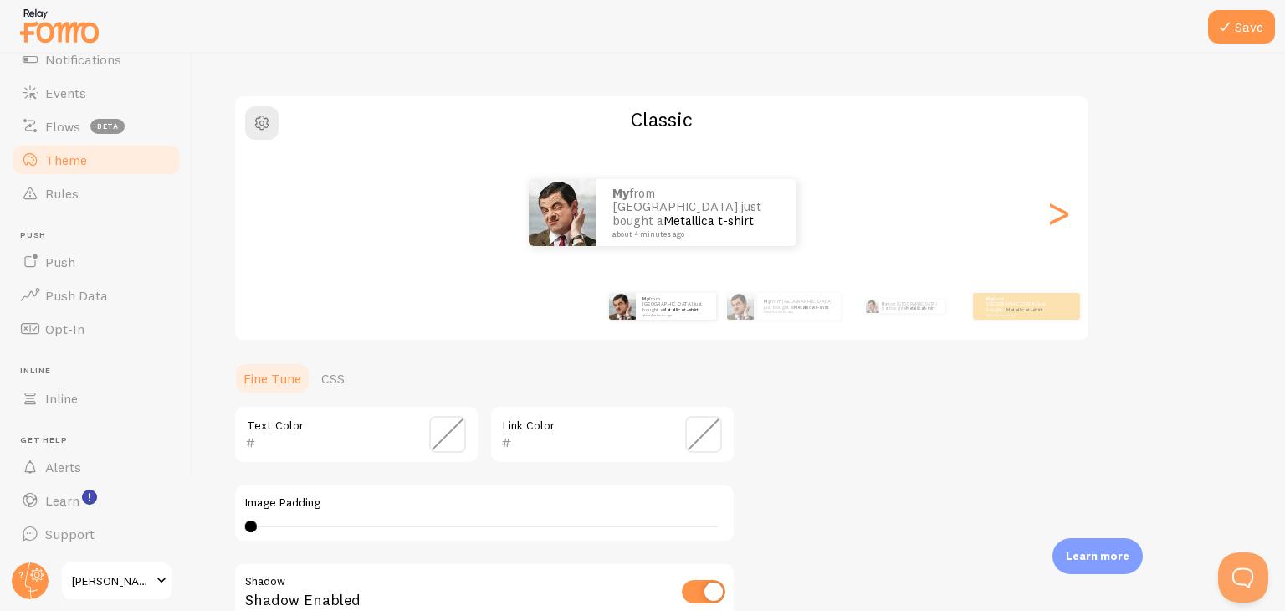
click at [423, 422] on div "Text Color" at bounding box center [356, 434] width 246 height 59
click at [462, 434] on span at bounding box center [447, 434] width 37 height 37
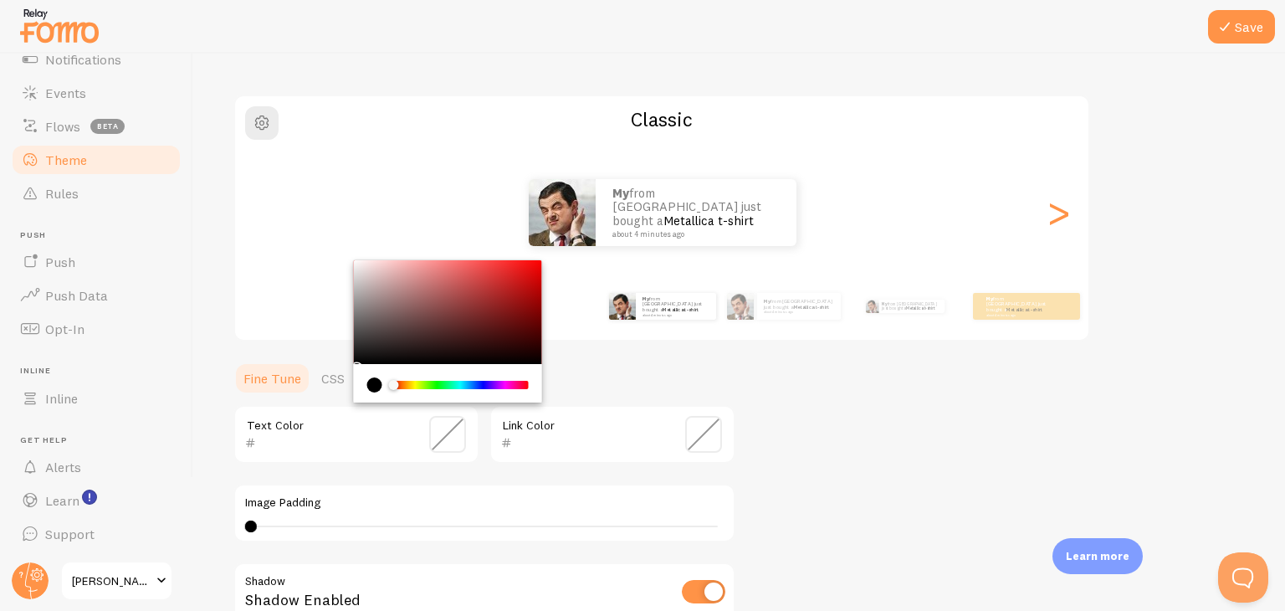
click at [300, 436] on input "text" at bounding box center [332, 442] width 153 height 20
click at [861, 442] on div "Theme Choose a theme for your notifications Classic My from India just bought a…" at bounding box center [738, 389] width 1011 height 787
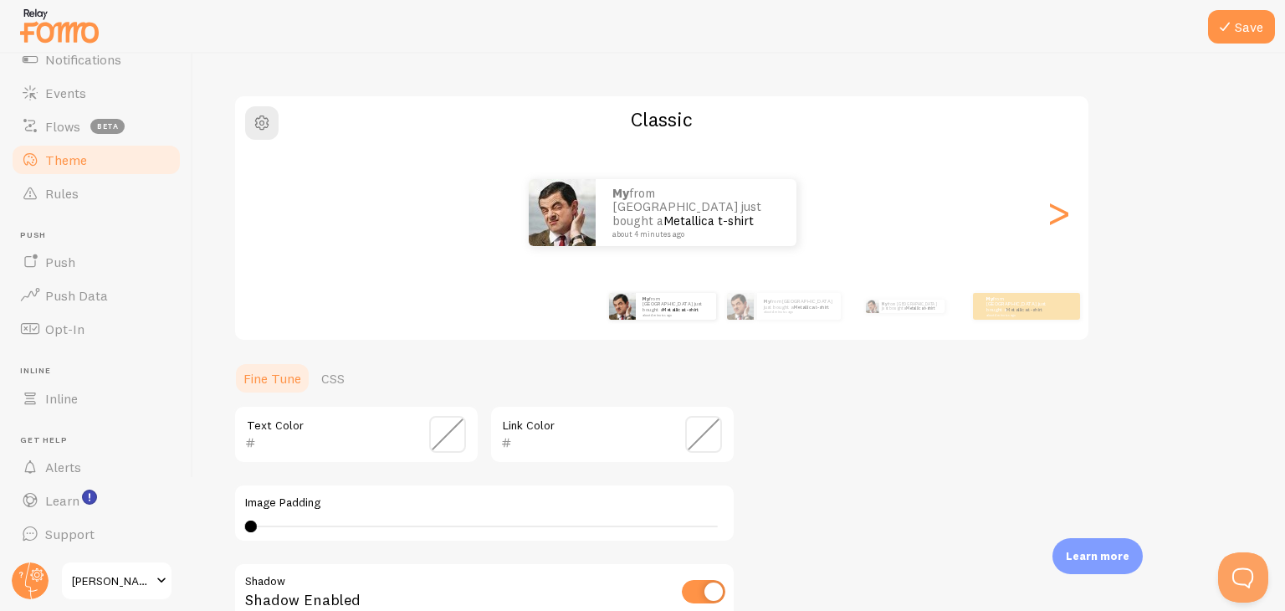
click at [322, 442] on input "text" at bounding box center [332, 442] width 153 height 20
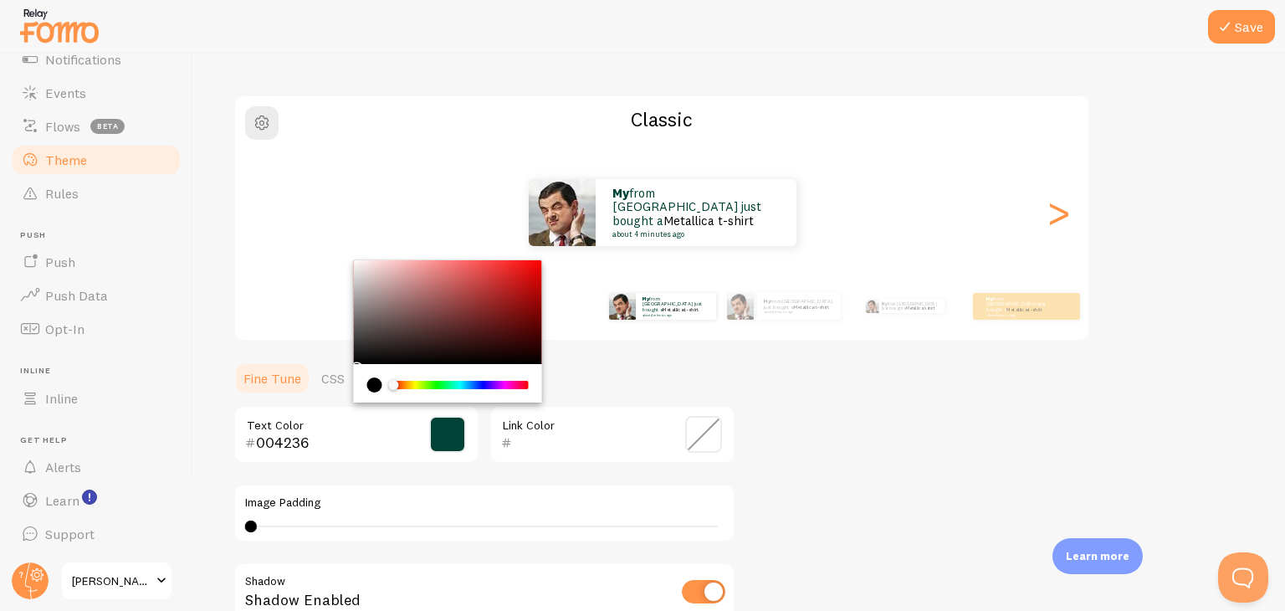
type input "004236"
click at [555, 442] on input "text" at bounding box center [588, 442] width 153 height 20
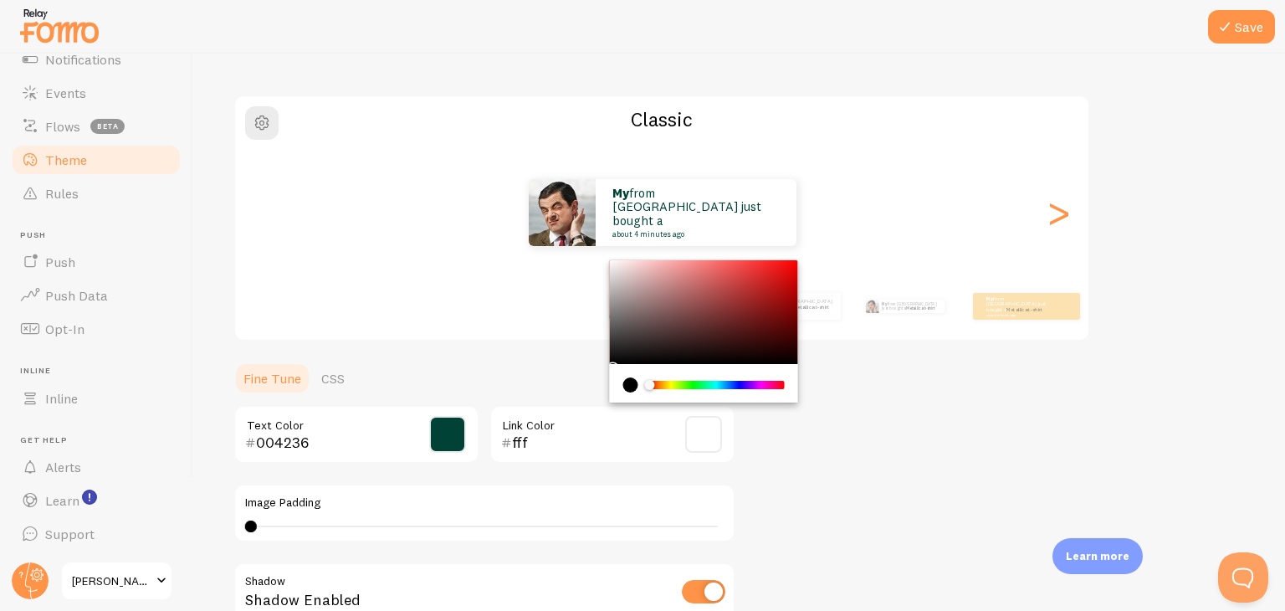
type input "fff"
click at [740, 439] on div "Theme Choose a theme for your notifications Classic My from India just bought a…" at bounding box center [738, 389] width 1011 height 787
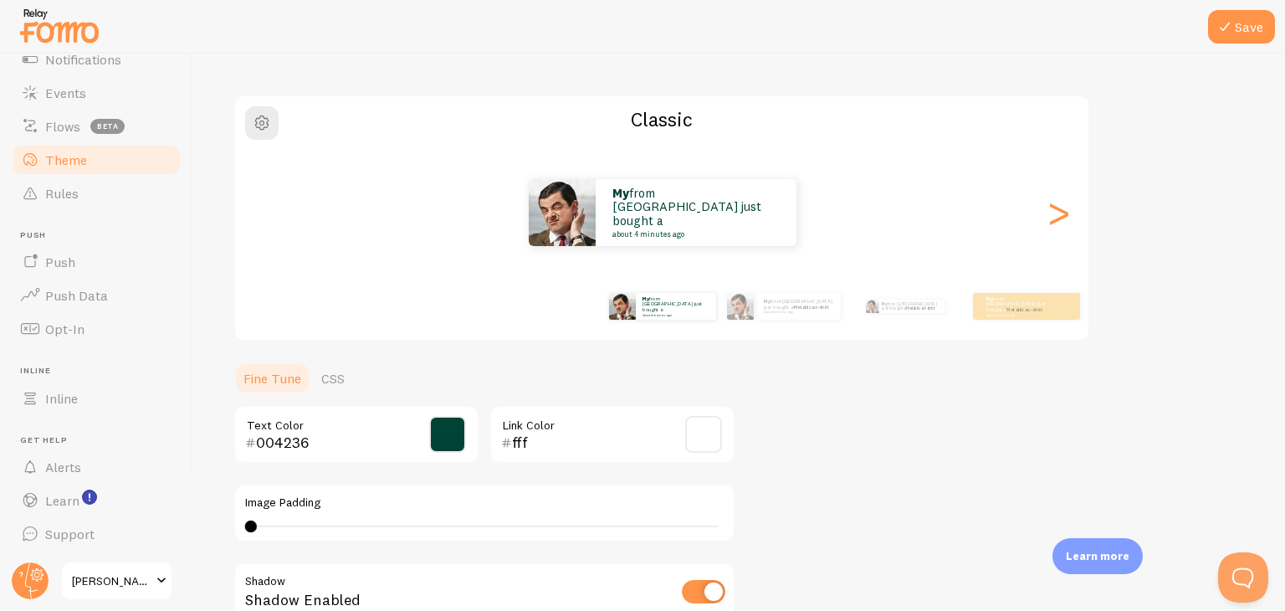
click at [1260, 4] on div at bounding box center [642, 27] width 1285 height 54
click at [1250, 18] on button "Save" at bounding box center [1241, 26] width 67 height 33
